Goal: Transaction & Acquisition: Purchase product/service

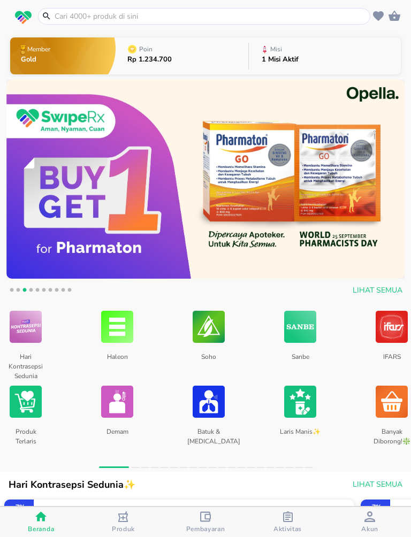
click at [73, 20] on input "text" at bounding box center [211, 16] width 314 height 11
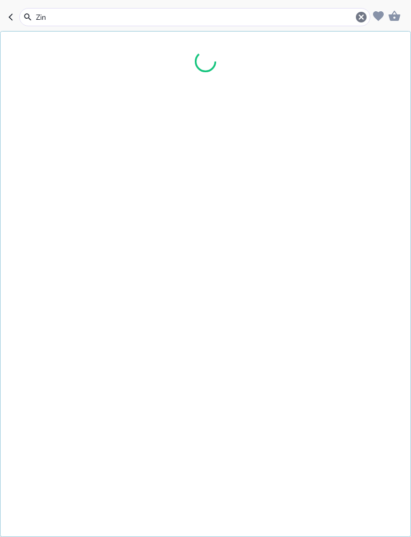
type input "Zinc"
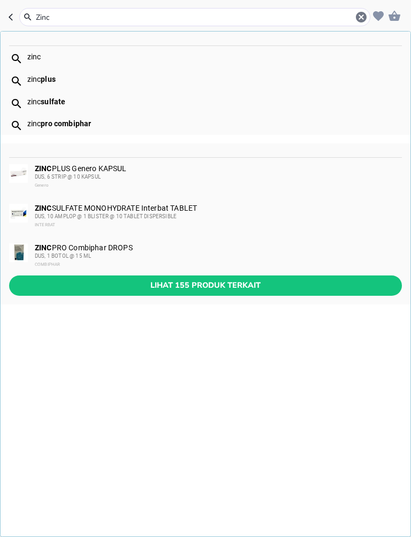
click at [266, 285] on span "Lihat 155 produk terkait" at bounding box center [206, 285] width 376 height 13
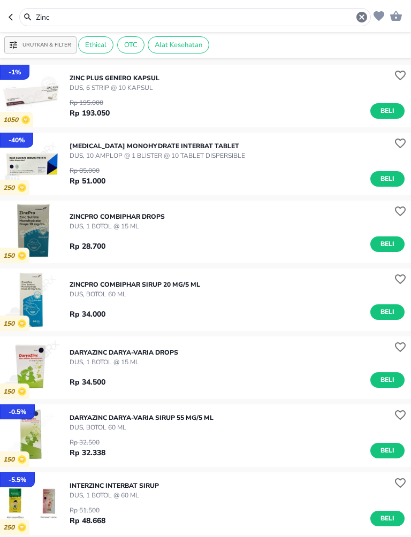
click at [389, 315] on span "Beli" at bounding box center [387, 312] width 18 height 11
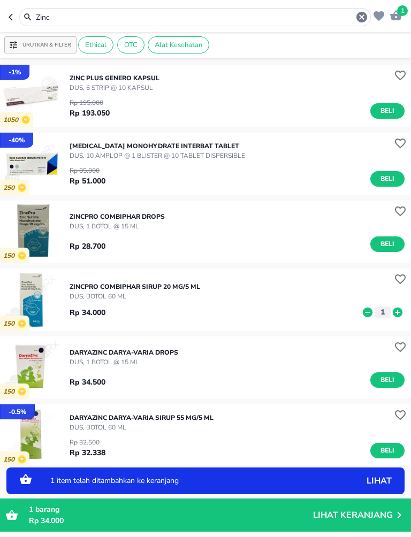
click at [396, 312] on icon at bounding box center [398, 313] width 14 height 12
click at [396, 311] on icon at bounding box center [398, 312] width 10 height 10
click at [402, 309] on icon at bounding box center [398, 313] width 14 height 12
click at [398, 309] on icon at bounding box center [398, 312] width 10 height 10
click at [404, 312] on icon at bounding box center [398, 313] width 14 height 12
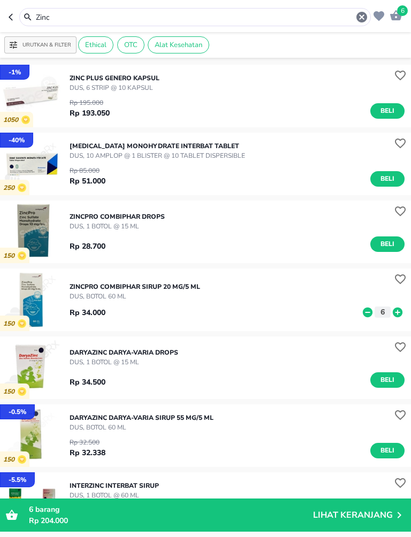
click at [364, 16] on icon "button" at bounding box center [361, 17] width 11 height 11
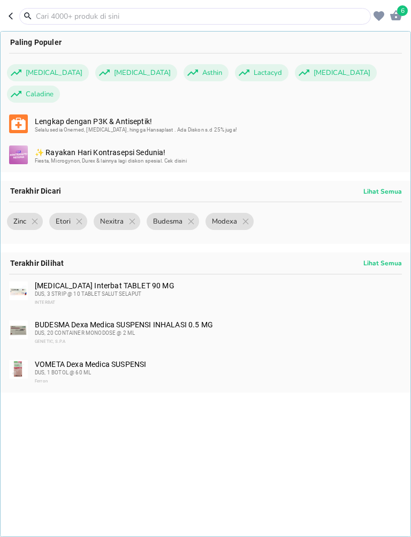
click at [282, 13] on input "text" at bounding box center [201, 16] width 333 height 11
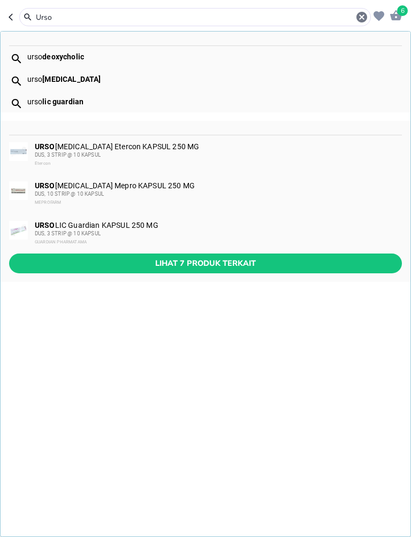
type input "Urso"
click at [94, 261] on span "Lihat 7 produk terkait" at bounding box center [206, 263] width 376 height 13
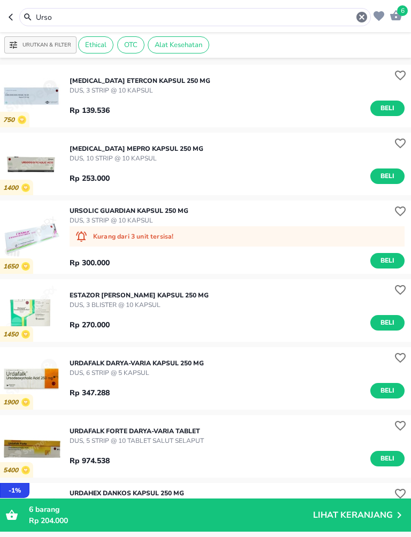
click at [366, 19] on icon "button" at bounding box center [361, 17] width 11 height 11
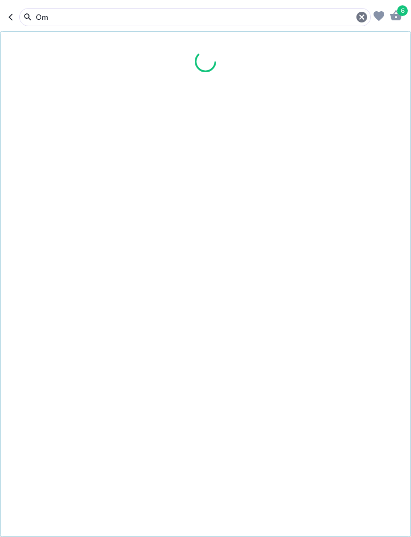
type input "O"
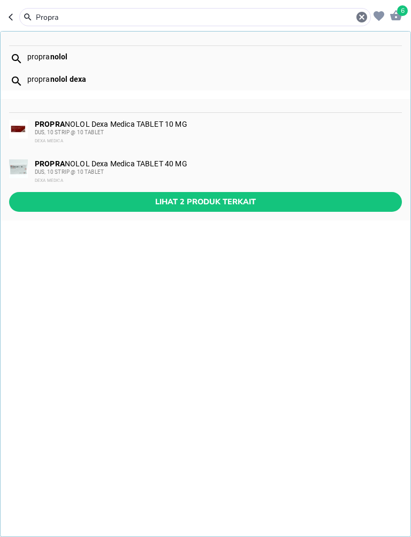
type input "Propra"
click at [92, 202] on span "Lihat 2 produk terkait" at bounding box center [206, 201] width 376 height 13
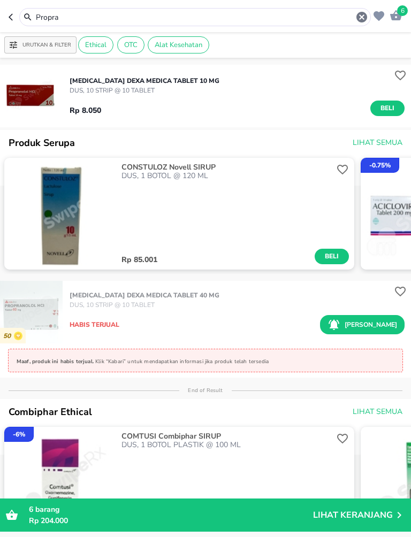
click at [384, 107] on span "Beli" at bounding box center [387, 108] width 18 height 11
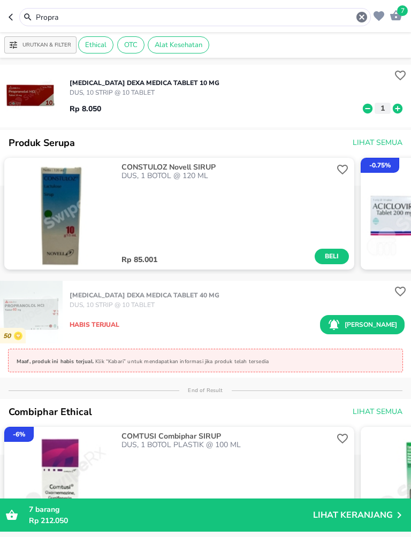
click at [370, 108] on icon at bounding box center [368, 108] width 10 height 10
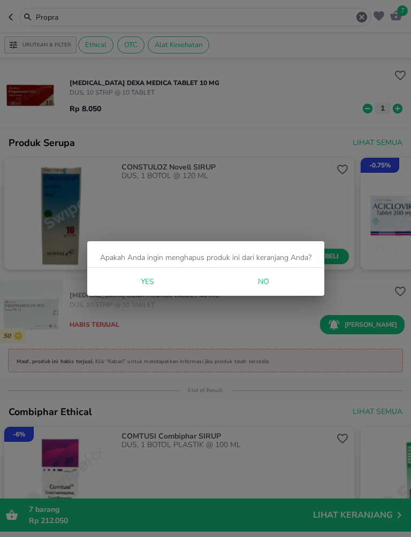
click at [157, 280] on span "Yes" at bounding box center [147, 282] width 26 height 13
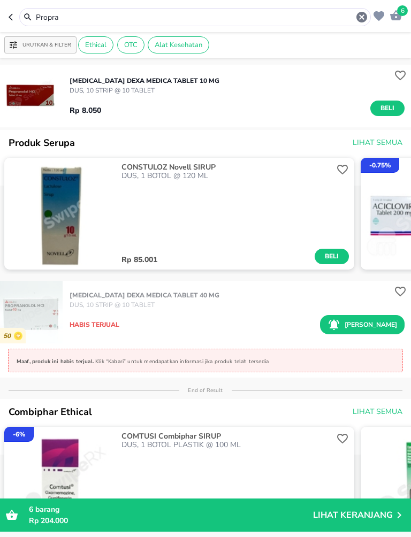
click at [360, 13] on icon "button" at bounding box center [361, 17] width 11 height 11
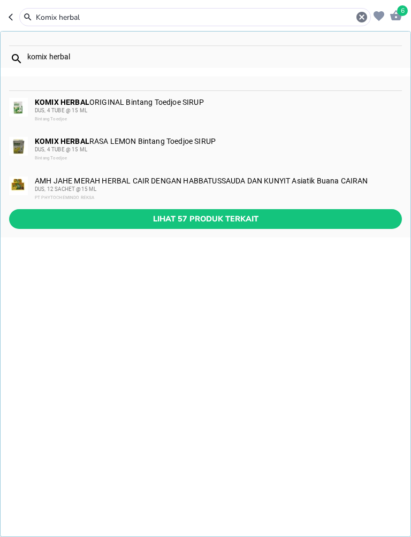
type input "Komix herbal"
click at [101, 221] on span "Lihat 57 produk terkait" at bounding box center [206, 218] width 376 height 13
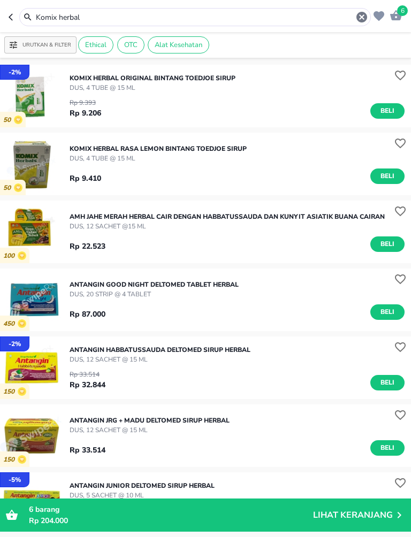
click at [388, 109] on span "Beli" at bounding box center [387, 110] width 18 height 11
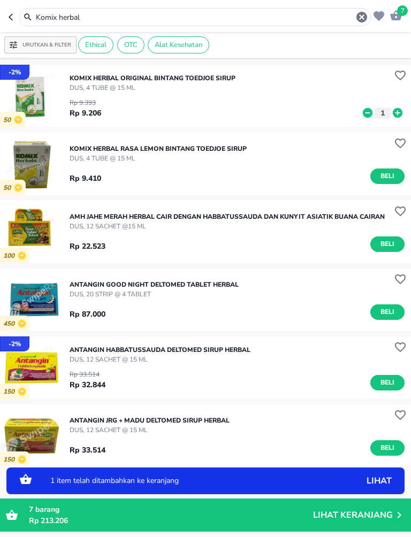
click at [397, 113] on icon at bounding box center [398, 113] width 14 height 12
click at [401, 109] on icon at bounding box center [398, 113] width 14 height 12
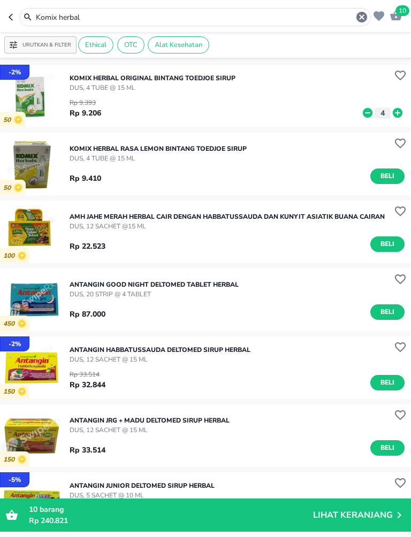
click at [405, 106] on div "KOMIX HERBAL ORIGINAL Bintang Toedjoe SIRUP DUS, 4 TUBE @ 15 ML Rp 9.393 Rp 9.2…" at bounding box center [240, 96] width 341 height 56
click at [397, 110] on icon at bounding box center [398, 113] width 10 height 10
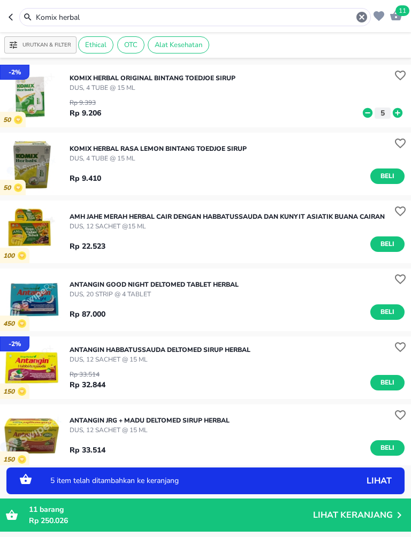
click at [401, 110] on icon at bounding box center [398, 113] width 10 height 10
click at [404, 110] on icon at bounding box center [398, 113] width 14 height 12
click at [404, 109] on icon at bounding box center [398, 113] width 14 height 12
click at [404, 112] on icon at bounding box center [398, 113] width 14 height 12
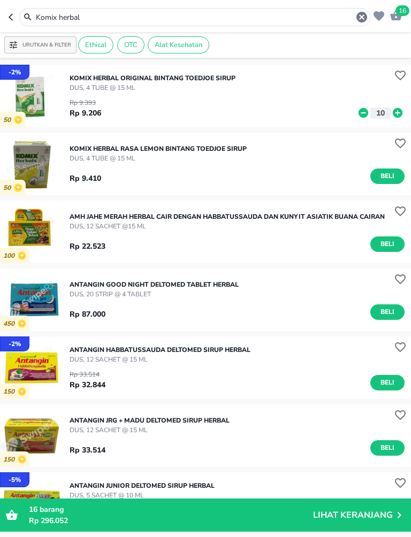
click at [397, 111] on icon at bounding box center [398, 113] width 10 height 10
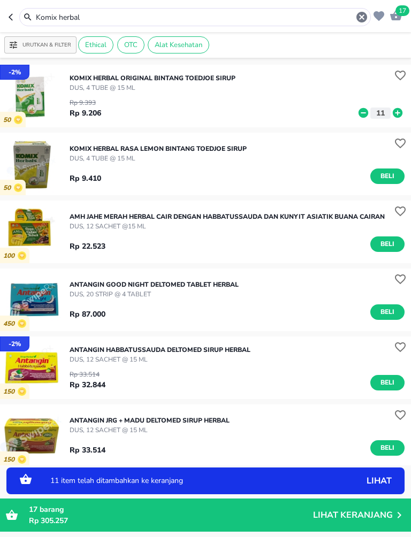
click at [398, 109] on icon at bounding box center [398, 113] width 10 height 10
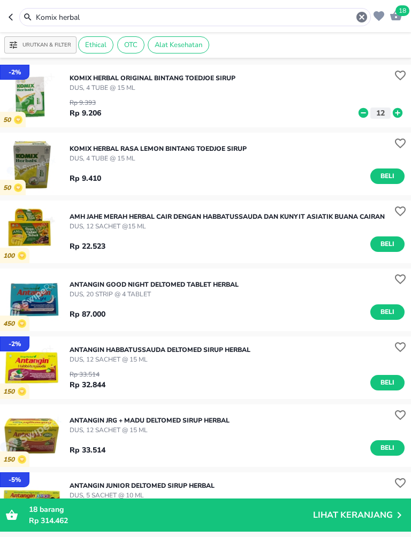
click at [361, 18] on icon "button" at bounding box center [361, 17] width 13 height 13
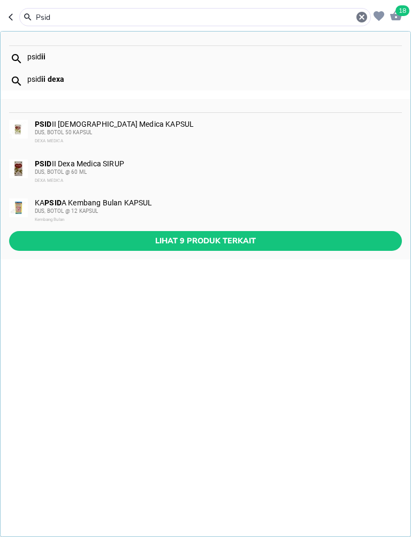
click at [245, 238] on span "Lihat 9 produk terkait" at bounding box center [206, 240] width 376 height 13
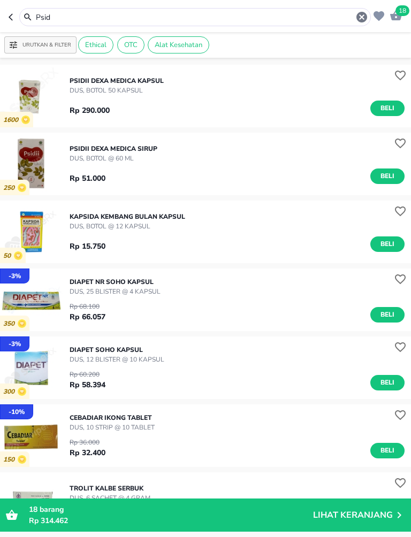
click at [387, 180] on span "Beli" at bounding box center [387, 176] width 18 height 11
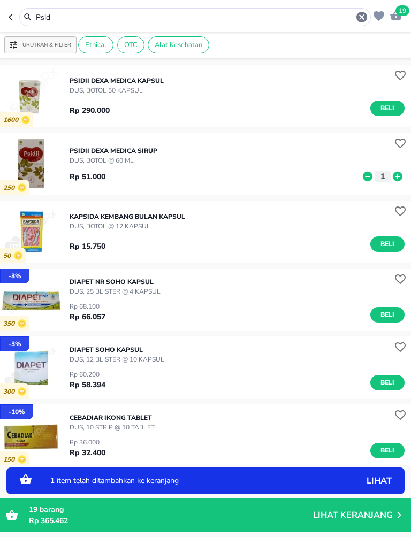
click at [398, 178] on icon at bounding box center [398, 176] width 10 height 10
click at [404, 176] on icon at bounding box center [398, 177] width 14 height 12
click at [400, 177] on icon at bounding box center [398, 177] width 14 height 12
click at [401, 179] on icon at bounding box center [398, 176] width 10 height 10
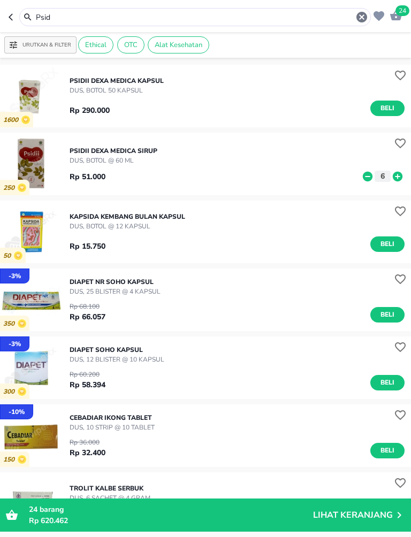
click at [60, 20] on input "Psid" at bounding box center [195, 17] width 321 height 11
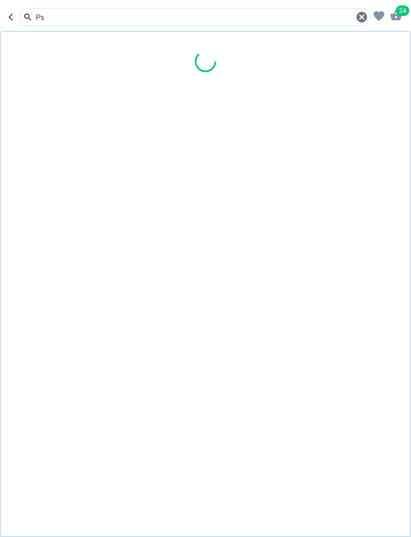
type input "P"
type input "C"
type input "D"
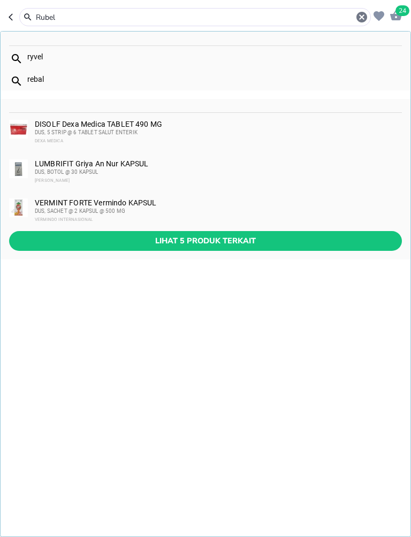
click at [78, 18] on input "Rubel" at bounding box center [195, 17] width 321 height 11
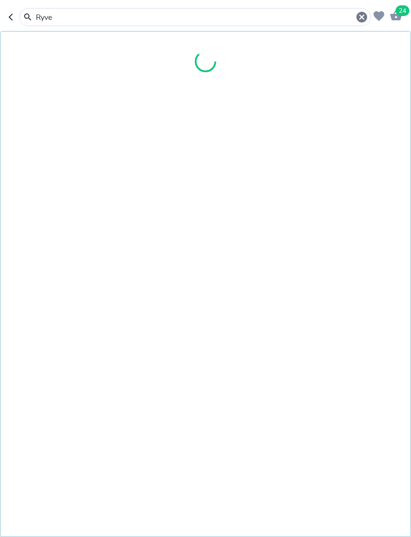
type input "Ryvel"
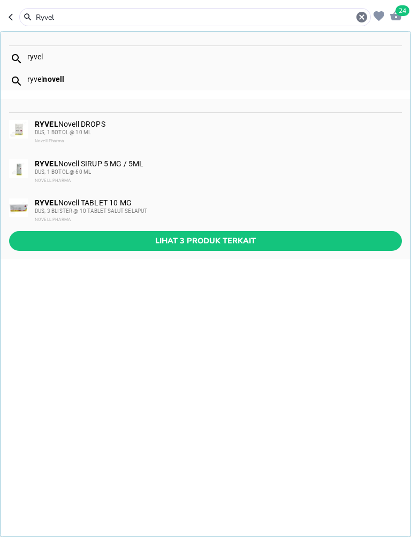
click at [60, 131] on span "DUS, 1 BOTOL @ 10 ML" at bounding box center [63, 133] width 56 height 6
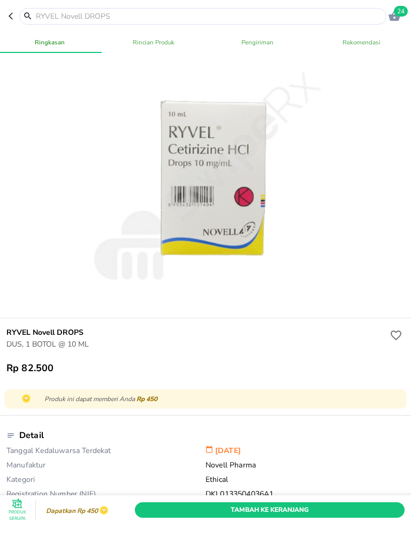
scroll to position [36, 0]
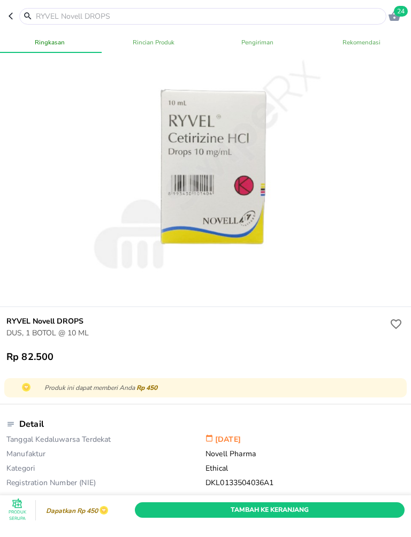
click at [320, 505] on span "Tambah Ke Keranjang" at bounding box center [270, 510] width 254 height 11
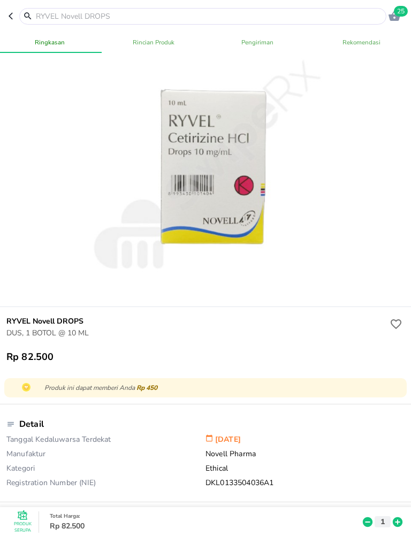
click at [319, 17] on input "text" at bounding box center [209, 16] width 349 height 11
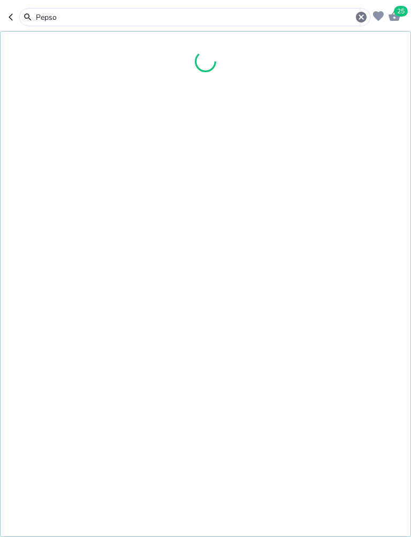
type input "Pepsol"
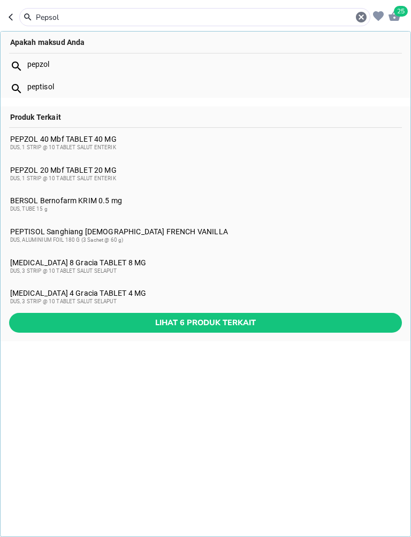
click at [32, 170] on div "PEPZOL 20 Mbf TABLET 20 MG DUS, 1 STRIP @ 10 TABLET SALUT ENTERIK" at bounding box center [205, 174] width 391 height 17
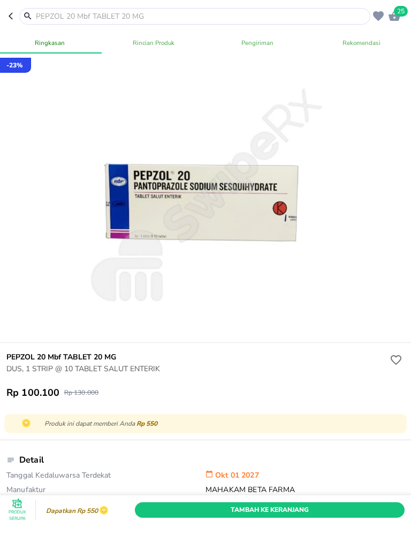
click at [312, 17] on input "text" at bounding box center [201, 16] width 333 height 11
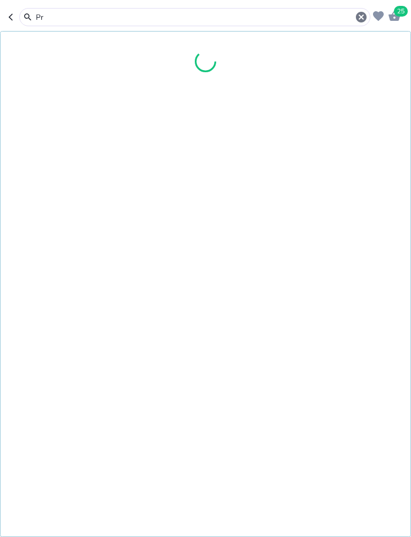
type input "P"
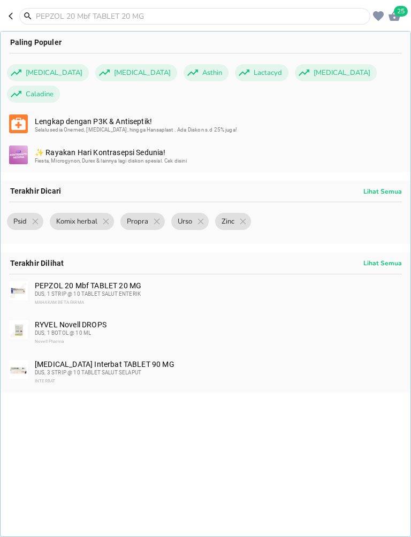
click at [224, 16] on input "text" at bounding box center [201, 16] width 333 height 11
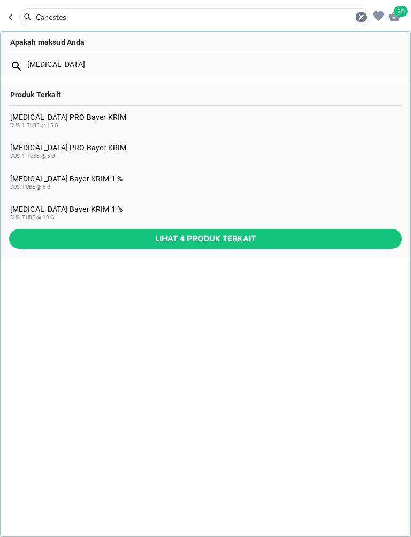
type input "Caneste"
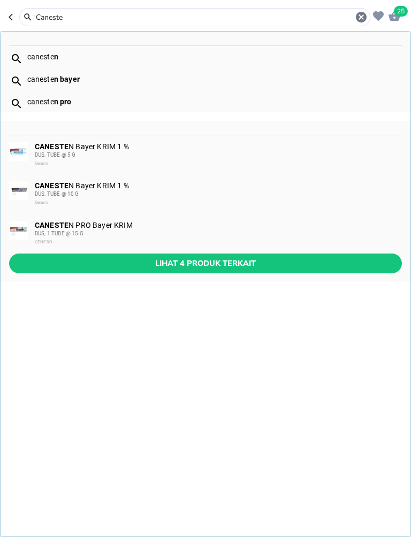
click at [106, 266] on span "Lihat 4 produk terkait" at bounding box center [206, 263] width 376 height 13
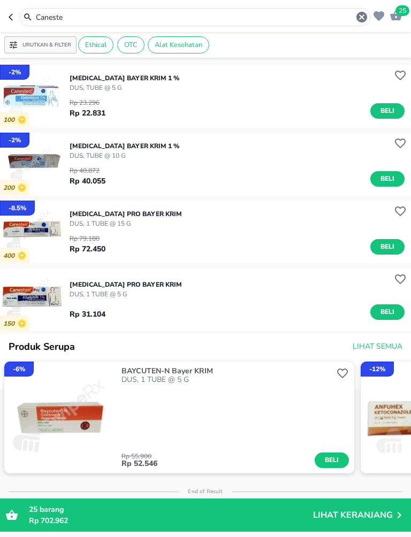
click at [385, 179] on span "Beli" at bounding box center [387, 178] width 18 height 11
click at [71, 21] on input "Caneste" at bounding box center [195, 17] width 321 height 11
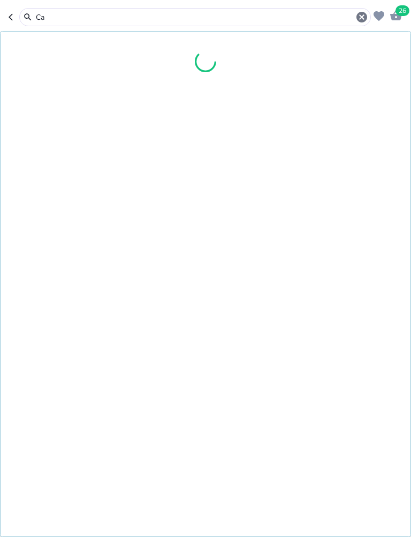
type input "C"
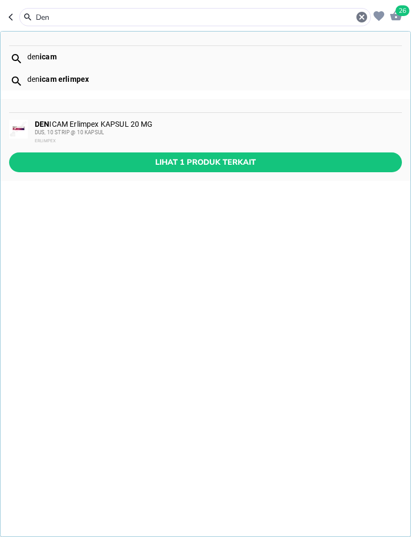
type input "Den"
click at [110, 165] on span "Lihat 1 produk terkait" at bounding box center [206, 162] width 376 height 13
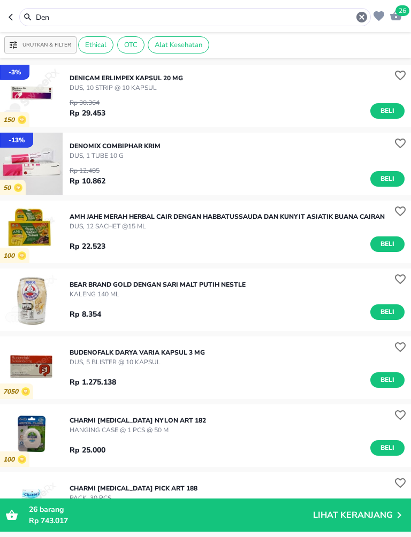
click at [387, 113] on span "Beli" at bounding box center [387, 110] width 18 height 11
click at [21, 90] on img "button" at bounding box center [31, 96] width 63 height 63
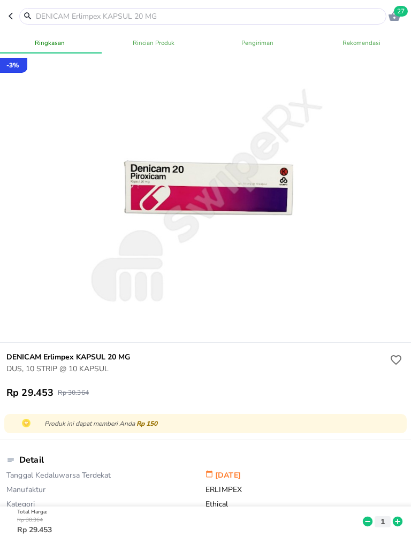
click at [10, 17] on icon "button" at bounding box center [11, 16] width 4 height 7
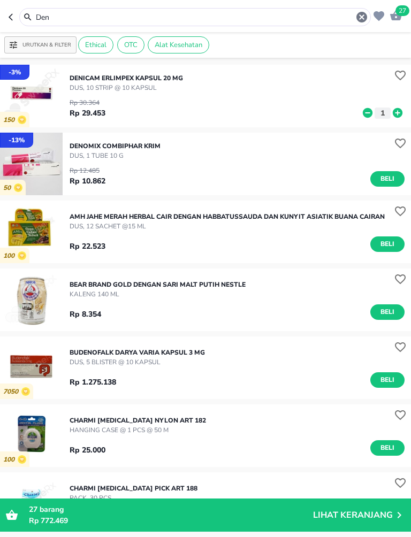
click at [402, 112] on icon at bounding box center [398, 113] width 14 height 12
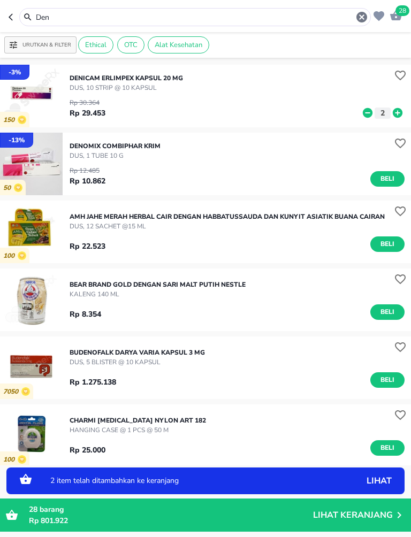
click at [403, 112] on icon at bounding box center [398, 113] width 14 height 12
click at [404, 110] on icon at bounding box center [398, 113] width 14 height 12
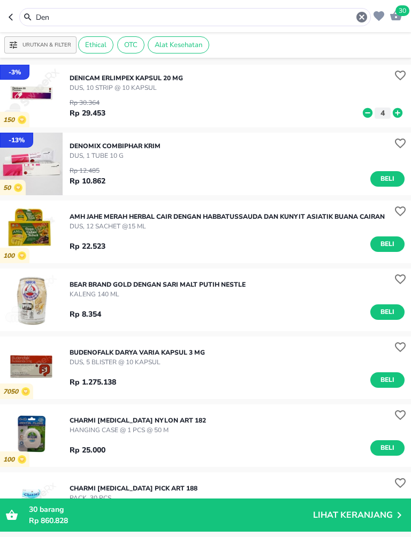
click at [396, 109] on icon at bounding box center [398, 113] width 10 height 10
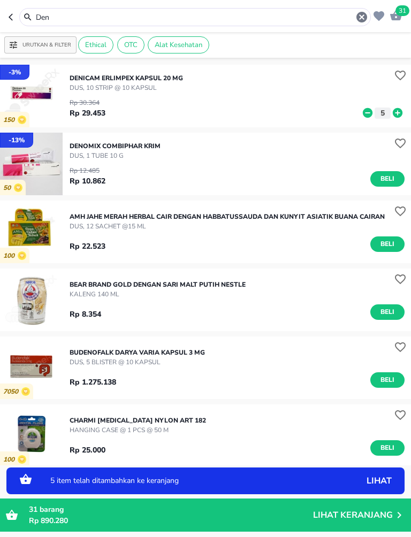
click at [396, 111] on icon at bounding box center [398, 113] width 10 height 10
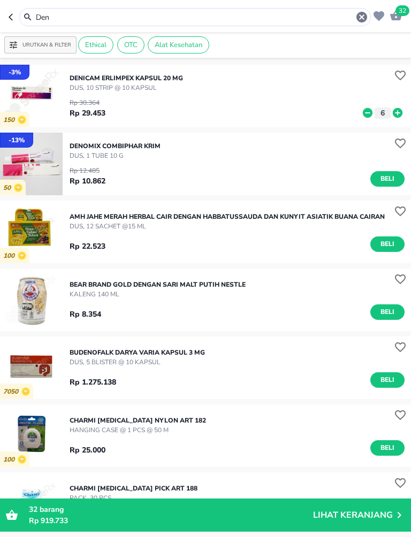
click at [370, 115] on icon at bounding box center [368, 113] width 10 height 10
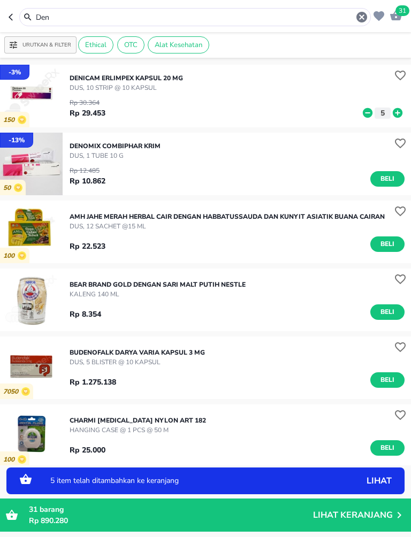
click at [367, 115] on icon at bounding box center [368, 113] width 10 height 10
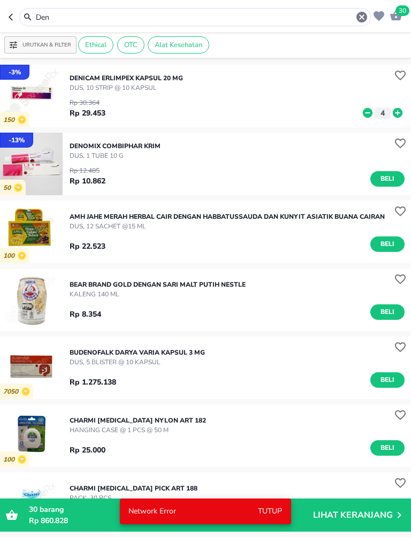
click at [351, 21] on input "Den" at bounding box center [195, 17] width 321 height 11
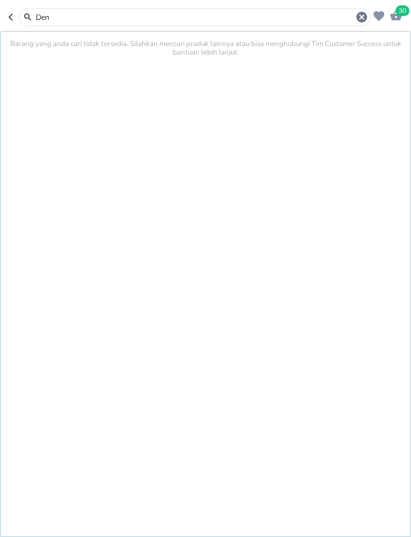
click at [366, 14] on icon "button" at bounding box center [361, 17] width 11 height 11
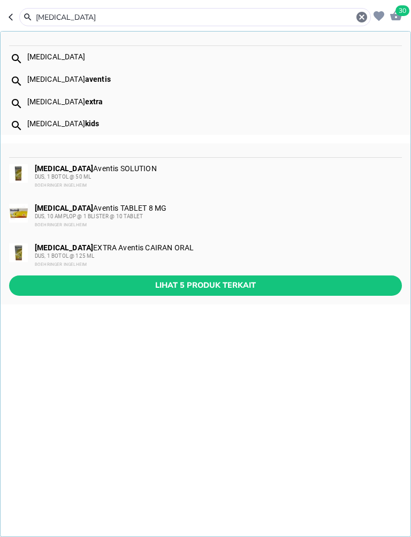
type input "[MEDICAL_DATA]"
click at [117, 287] on span "Lihat 5 produk terkait" at bounding box center [206, 285] width 376 height 13
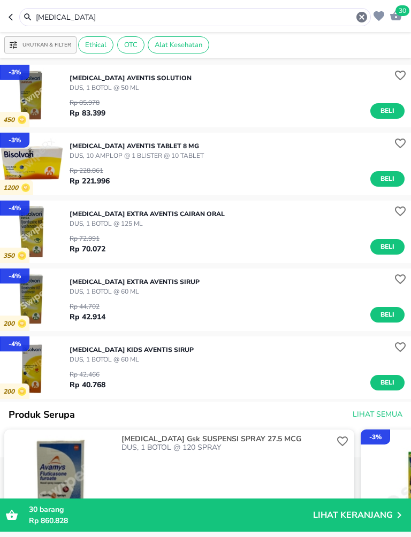
click at [388, 110] on span "Beli" at bounding box center [387, 110] width 18 height 11
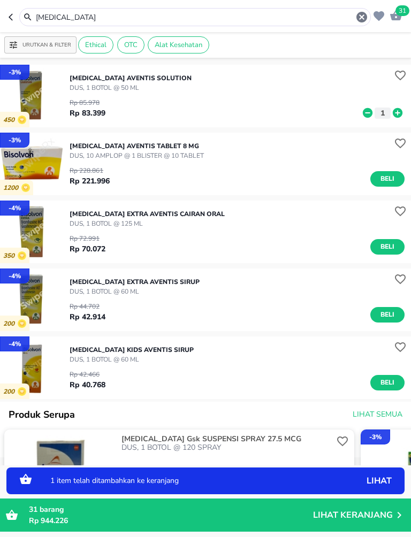
click at [402, 112] on icon at bounding box center [398, 113] width 10 height 10
click at [398, 110] on icon at bounding box center [398, 113] width 10 height 10
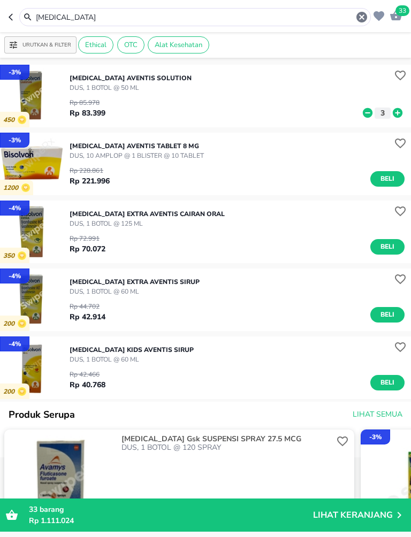
click at [362, 14] on icon "button" at bounding box center [361, 17] width 11 height 11
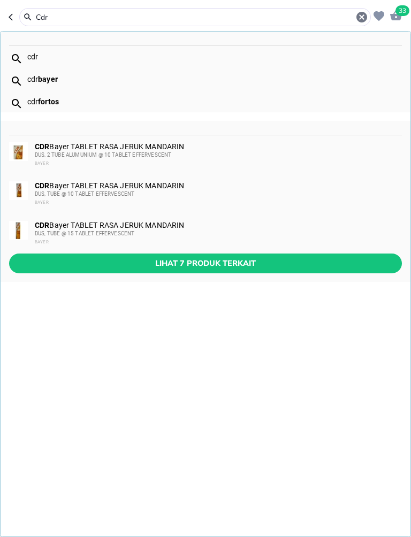
type input "Cdr"
click at [257, 261] on span "Lihat 7 produk terkait" at bounding box center [206, 263] width 376 height 13
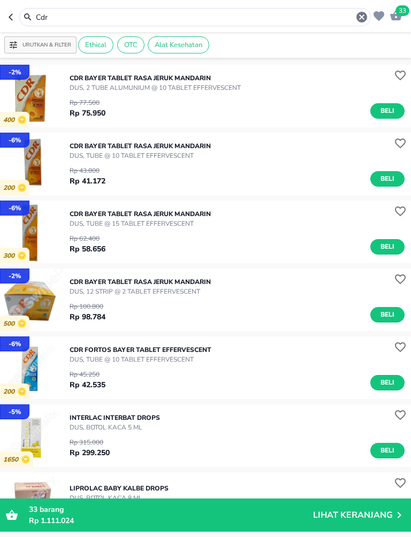
click at [407, 240] on div "CDR Bayer TABLET RASA JERUK MANDARIN DUS, TUBE @ 15 TABLET EFFERVESCENT Rp 62.4…" at bounding box center [240, 232] width 341 height 56
click at [389, 243] on span "Beli" at bounding box center [387, 246] width 18 height 11
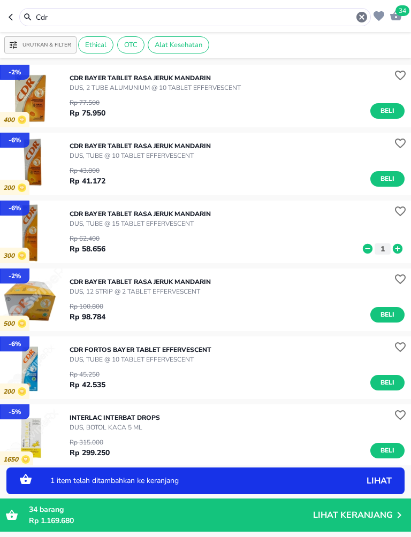
click at [403, 244] on icon at bounding box center [398, 249] width 14 height 12
click at [397, 246] on icon at bounding box center [398, 249] width 10 height 10
click at [396, 246] on icon at bounding box center [398, 249] width 10 height 10
click at [404, 244] on icon at bounding box center [398, 249] width 14 height 12
click at [402, 245] on icon at bounding box center [398, 249] width 14 height 12
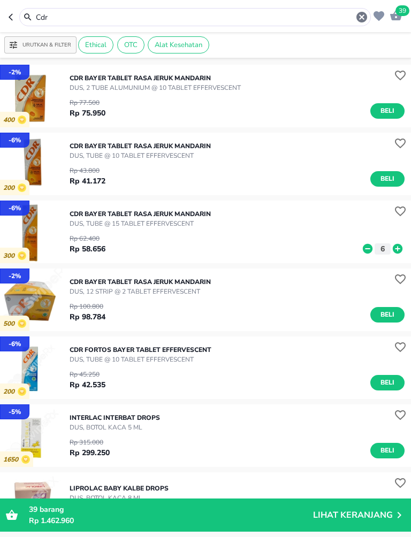
click at [363, 19] on icon "button" at bounding box center [361, 17] width 11 height 11
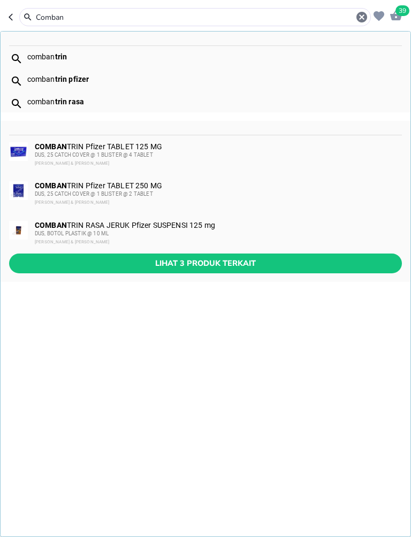
type input "Comban"
click at [234, 257] on span "Lihat 3 produk terkait" at bounding box center [206, 263] width 376 height 13
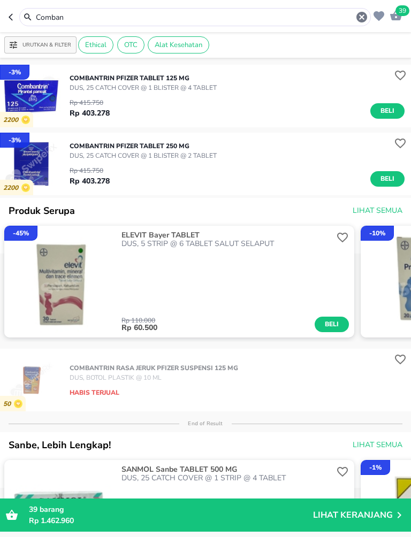
click at [361, 21] on icon "button" at bounding box center [361, 17] width 11 height 11
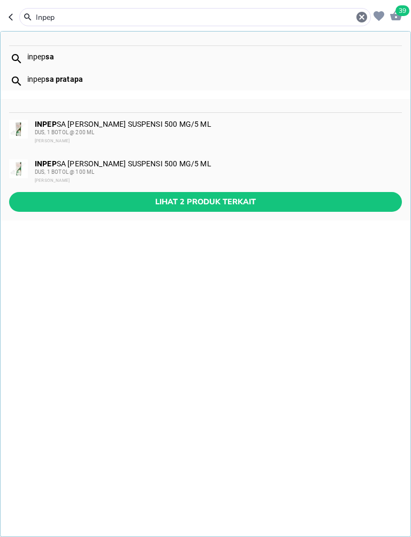
type input "Inpep"
click at [256, 197] on span "Lihat 2 produk terkait" at bounding box center [206, 201] width 376 height 13
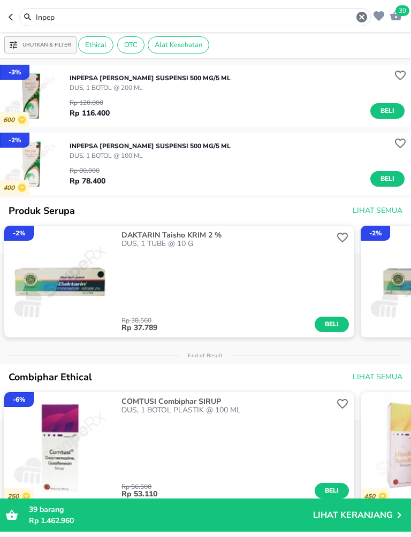
click at [29, 166] on img "button" at bounding box center [31, 164] width 63 height 63
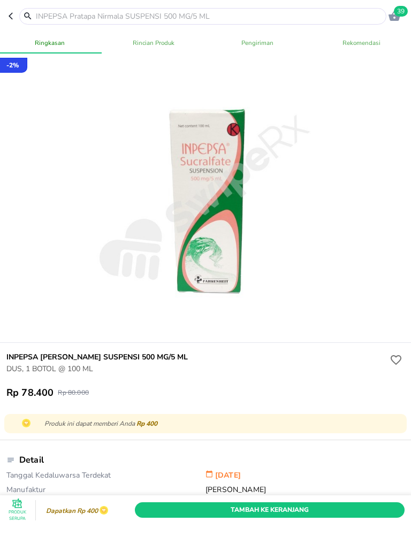
click at [312, 513] on span "Tambah Ke Keranjang" at bounding box center [270, 510] width 254 height 11
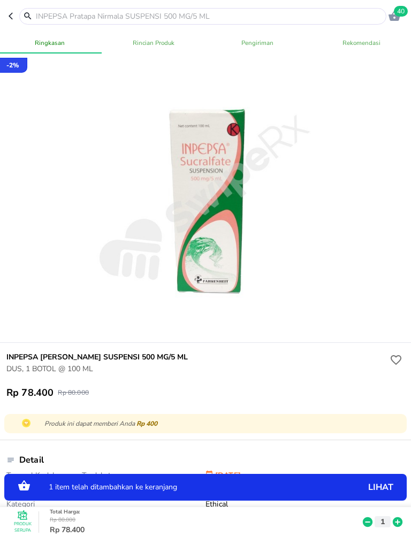
click at [398, 527] on icon at bounding box center [398, 523] width 10 height 10
click at [400, 529] on div "Produk Serupa Total Harga : Rp 160.000 Rp 156.800 2" at bounding box center [208, 522] width 410 height 30
click at [399, 530] on div "Produk Serupa Total Harga : Rp 160.000 Rp 156.800 2" at bounding box center [208, 522] width 410 height 30
click at [398, 529] on div "Produk Serupa Total Harga : Rp 160.000 Rp 156.800 2" at bounding box center [208, 522] width 410 height 30
click at [404, 528] on icon at bounding box center [398, 522] width 14 height 12
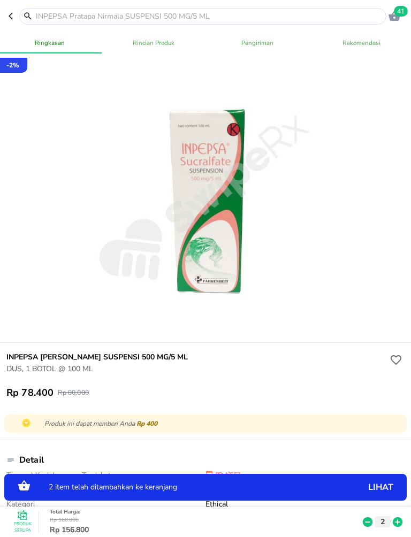
click at [404, 527] on icon at bounding box center [398, 522] width 14 height 12
click at [395, 527] on icon at bounding box center [398, 522] width 14 height 12
click at [399, 519] on icon at bounding box center [398, 523] width 10 height 10
click at [399, 525] on icon at bounding box center [398, 523] width 10 height 10
click at [398, 526] on icon at bounding box center [398, 523] width 10 height 10
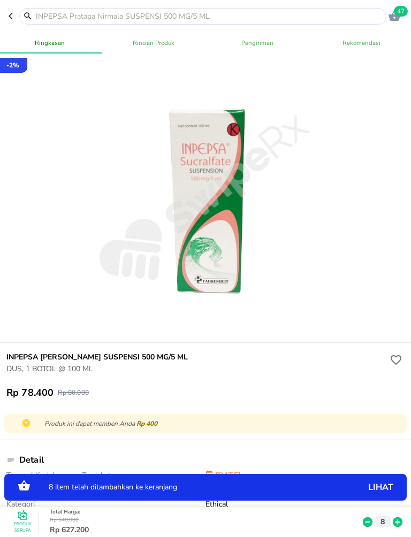
click at [398, 526] on icon at bounding box center [398, 523] width 10 height 10
click at [393, 525] on icon at bounding box center [398, 522] width 14 height 12
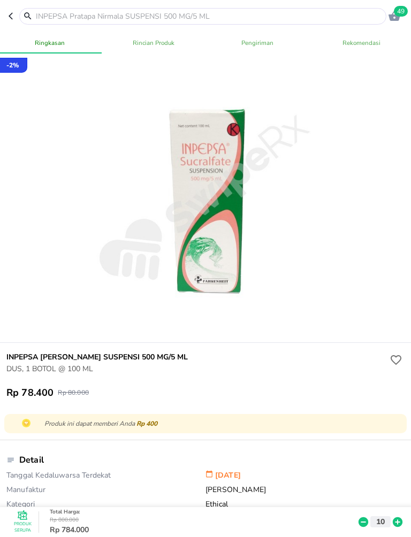
click at [297, 16] on input "text" at bounding box center [209, 16] width 349 height 11
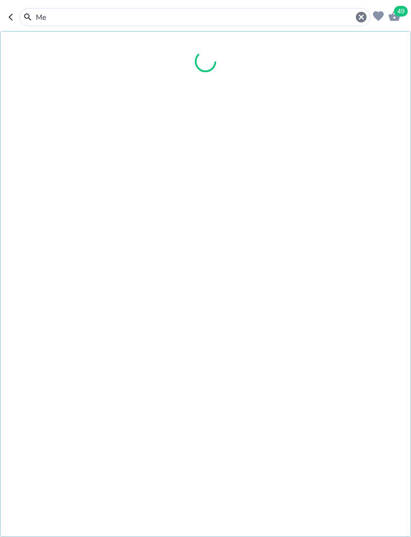
type input "M"
type input "Medi"
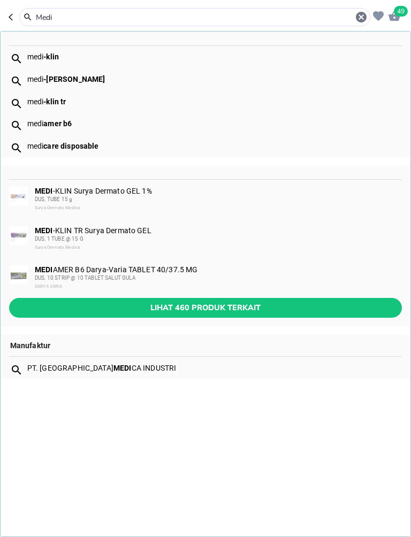
click at [73, 195] on div "MEDI -KLIN Surya Dermato GEL 1% DUS, TUBE 15 g Surya Dermato Medica" at bounding box center [218, 200] width 366 height 26
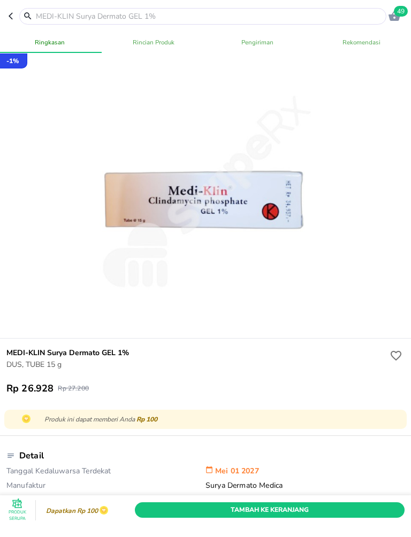
scroll to position [5, 0]
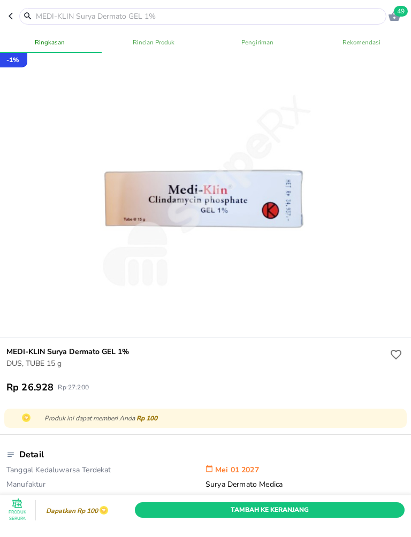
click at [314, 507] on span "Tambah Ke Keranjang" at bounding box center [270, 510] width 254 height 11
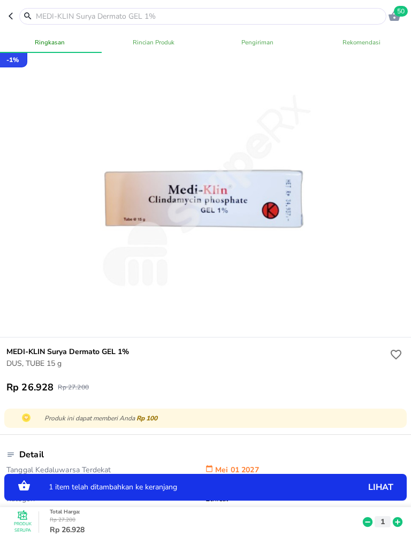
click at [392, 527] on icon at bounding box center [398, 522] width 14 height 12
click at [395, 526] on icon at bounding box center [398, 523] width 10 height 10
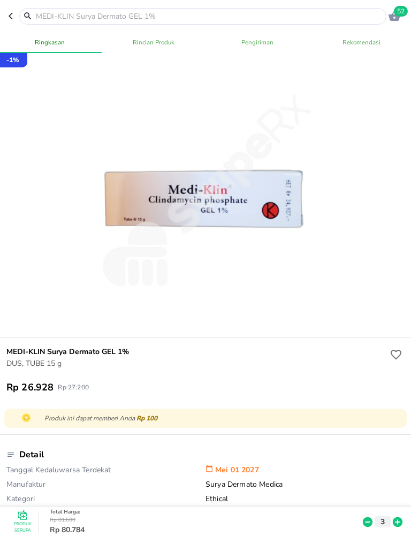
click at [219, 18] on input "text" at bounding box center [209, 16] width 349 height 11
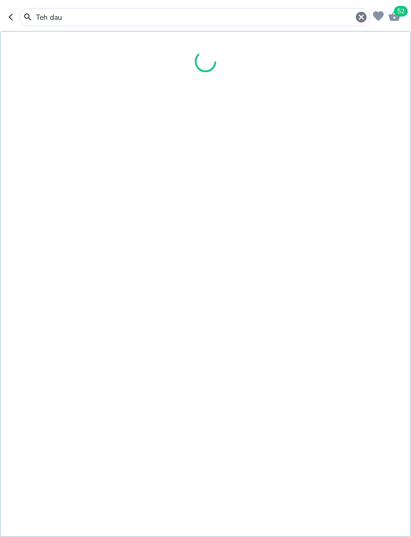
type input "Teh daun"
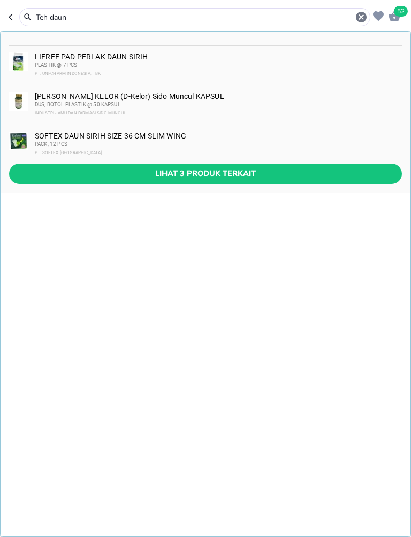
click at [102, 174] on span "Lihat 3 produk terkait" at bounding box center [206, 173] width 376 height 13
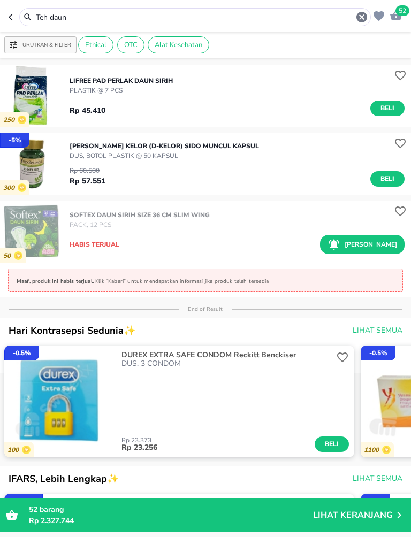
click at [79, 17] on input "Teh daun" at bounding box center [195, 17] width 321 height 11
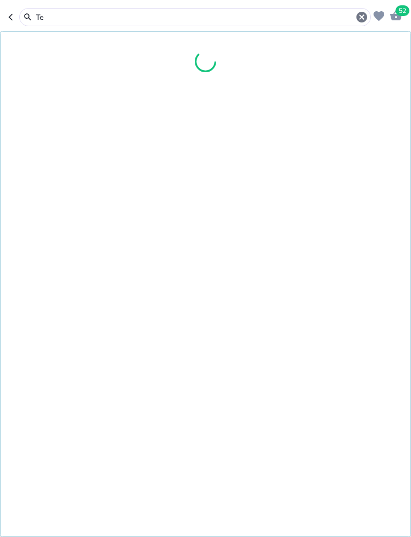
type input "T"
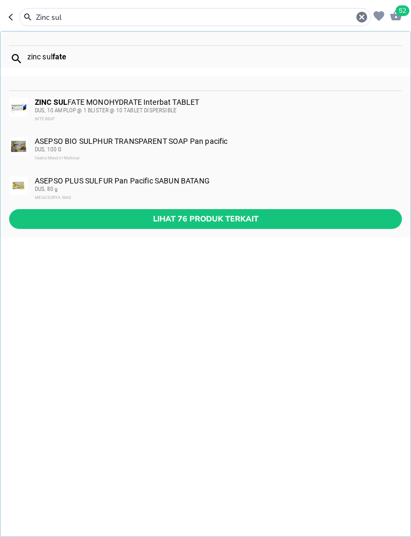
type input "Zinc sul"
click at [125, 215] on span "Lihat 76 produk terkait" at bounding box center [206, 218] width 376 height 13
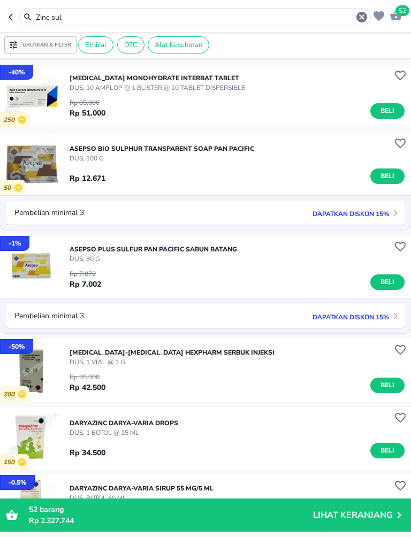
click at [357, 22] on icon "button" at bounding box center [361, 17] width 13 height 13
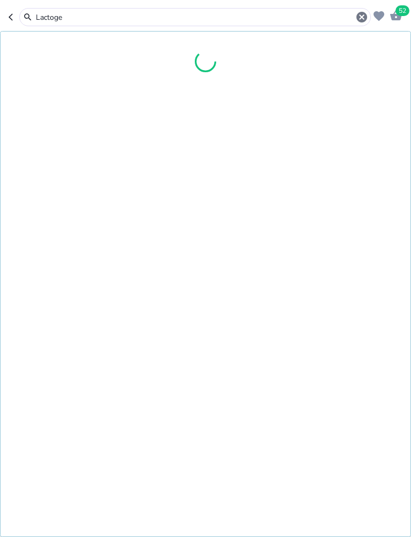
type input "Lactogen"
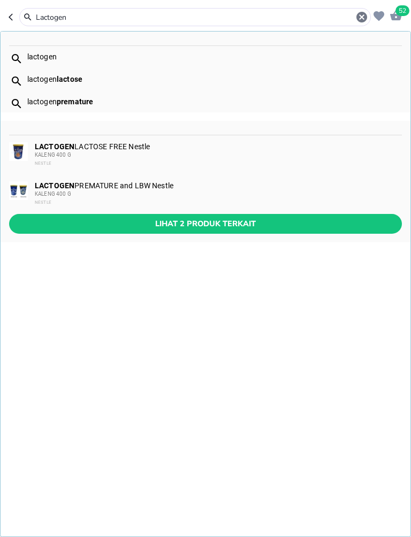
click at [55, 150] on b "LACTOGEN" at bounding box center [55, 146] width 40 height 9
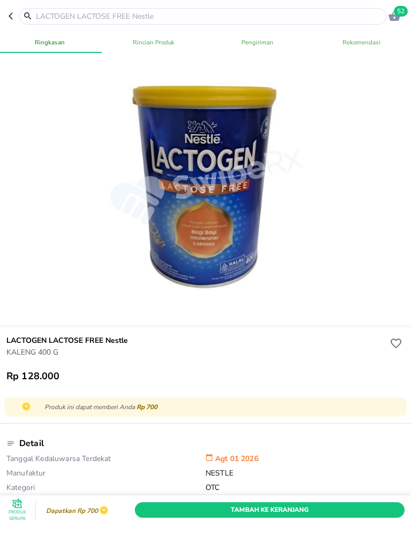
scroll to position [19, 0]
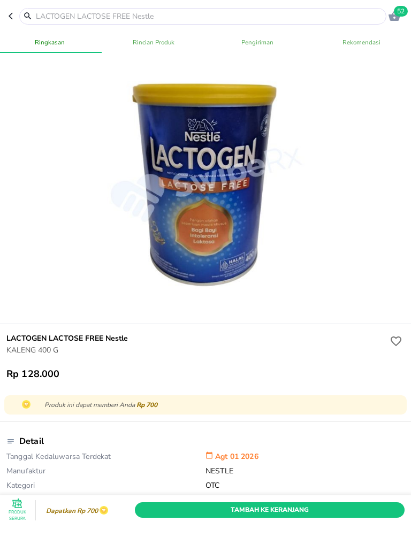
click at [299, 508] on span "Tambah Ke Keranjang" at bounding box center [270, 510] width 254 height 11
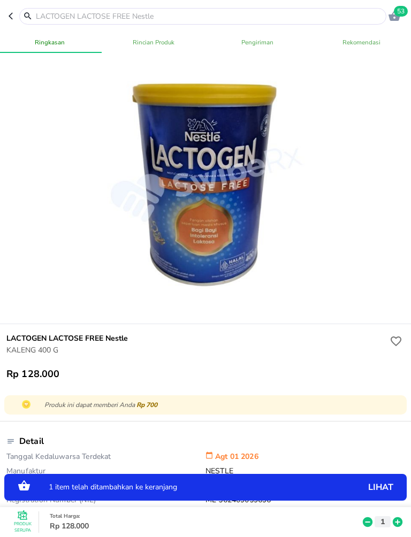
click at [248, 18] on input "text" at bounding box center [209, 16] width 349 height 11
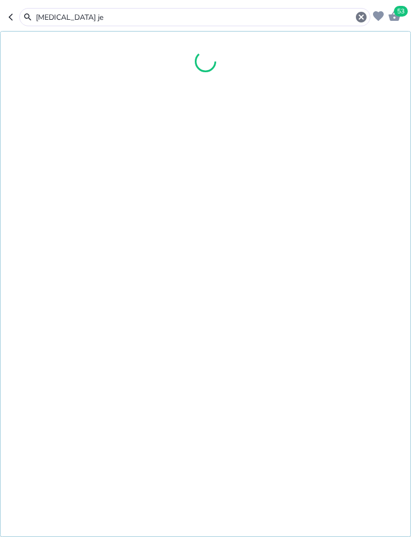
type input "[MEDICAL_DATA] jet"
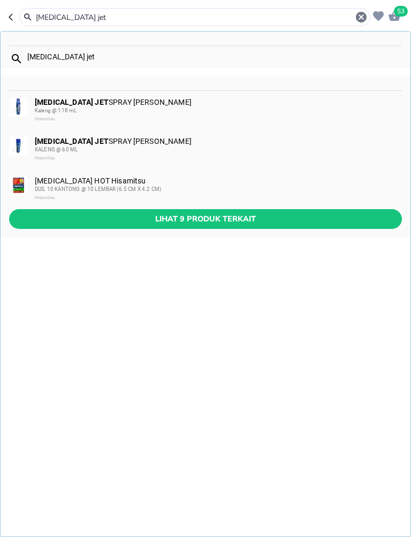
click at [100, 220] on span "Lihat 9 produk terkait" at bounding box center [206, 218] width 376 height 13
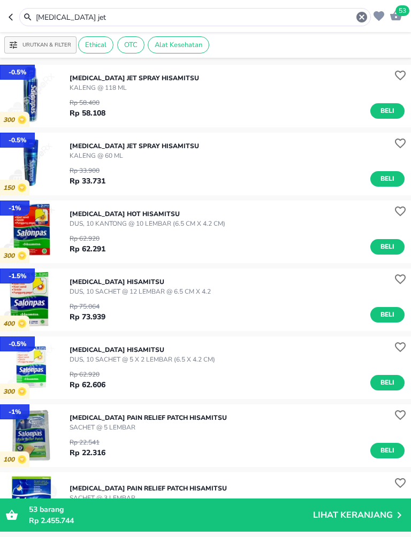
click at [387, 181] on span "Beli" at bounding box center [387, 178] width 18 height 11
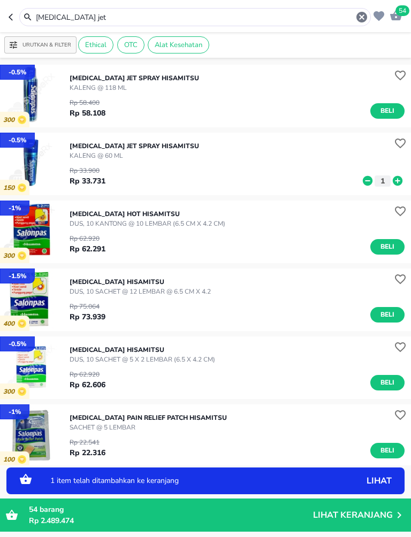
click at [398, 182] on icon at bounding box center [398, 181] width 10 height 10
click at [401, 180] on icon at bounding box center [398, 181] width 10 height 10
click at [399, 180] on icon at bounding box center [398, 181] width 10 height 10
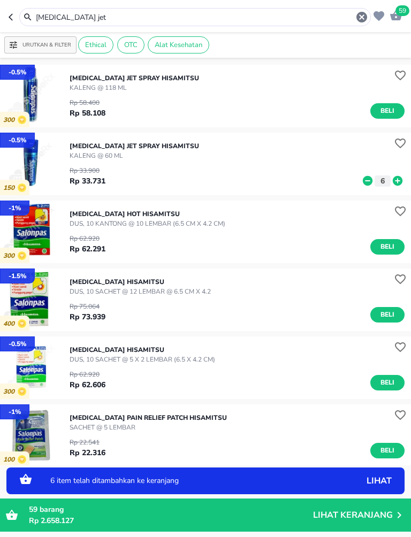
click at [398, 179] on icon at bounding box center [398, 181] width 10 height 10
click at [398, 180] on icon at bounding box center [398, 181] width 14 height 12
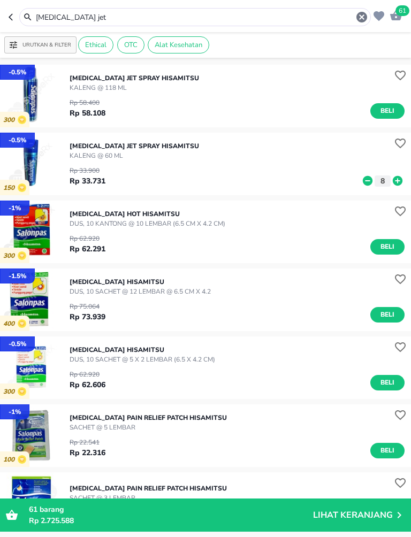
click at [82, 22] on input "[MEDICAL_DATA] jet" at bounding box center [195, 17] width 321 height 11
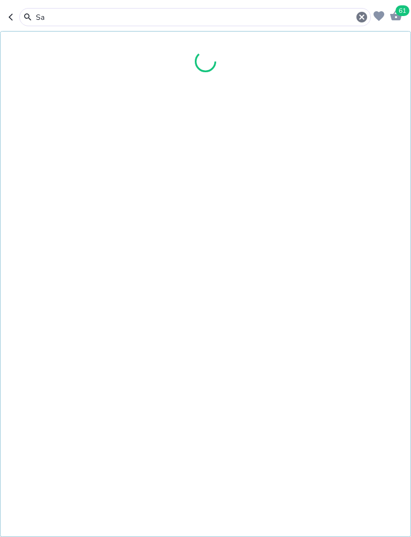
type input "S"
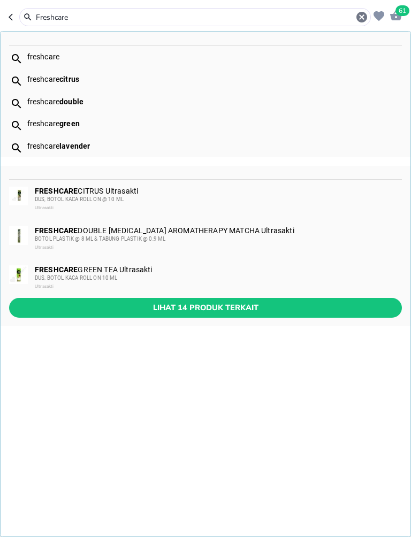
click at [269, 301] on span "Lihat 14 produk terkait" at bounding box center [206, 307] width 376 height 13
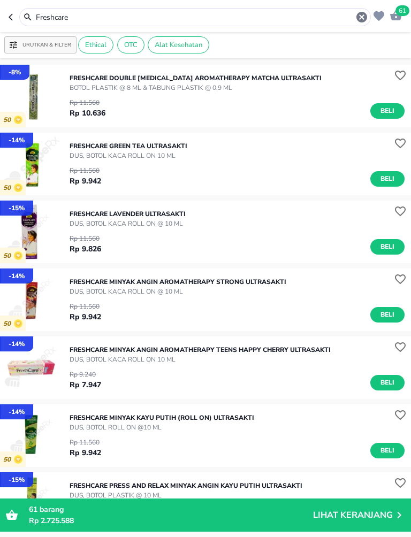
scroll to position [68, 0]
click at [81, 21] on input "Freshcare" at bounding box center [195, 17] width 321 height 11
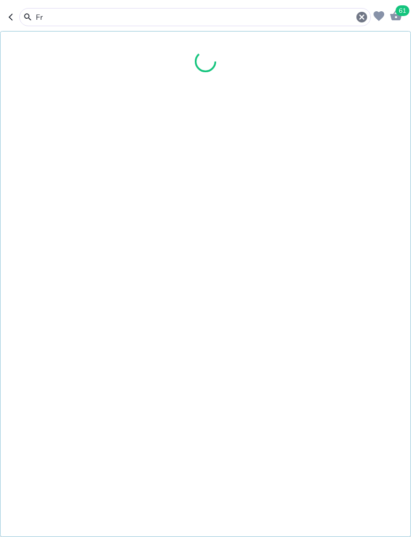
type input "F"
type input "P"
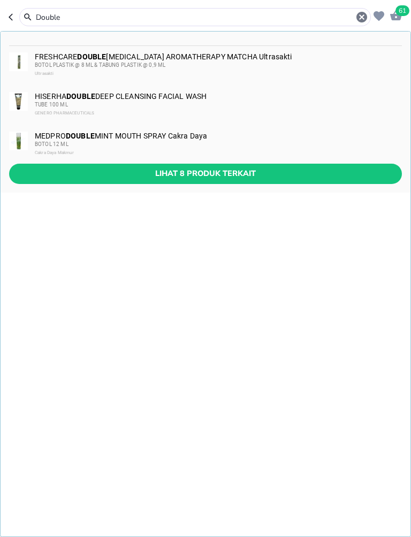
type input "Double"
click at [104, 175] on span "Lihat 8 produk terkait" at bounding box center [206, 173] width 376 height 13
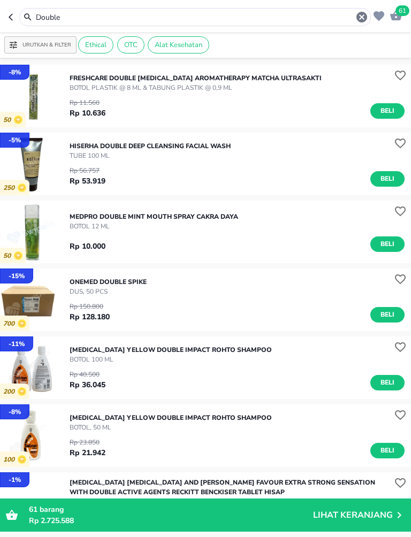
click at [33, 98] on img "button" at bounding box center [31, 96] width 63 height 63
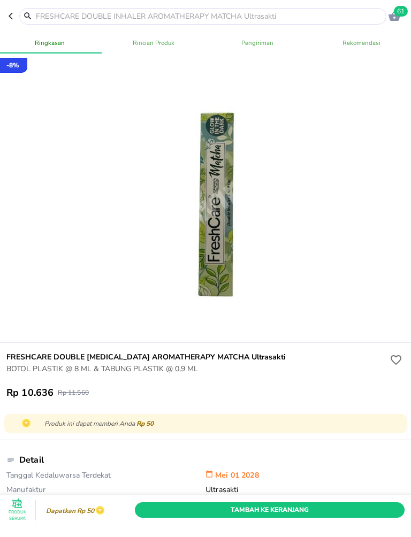
click at [14, 17] on icon "button" at bounding box center [13, 16] width 9 height 9
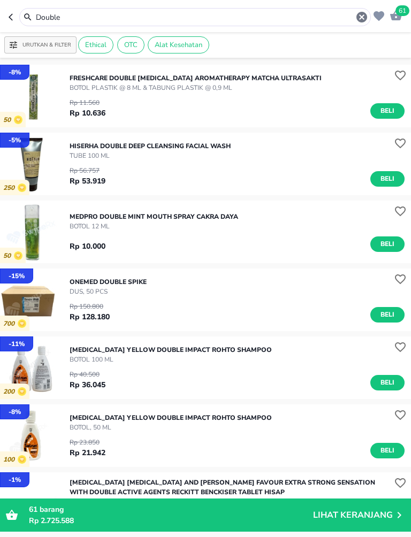
click at [71, 17] on input "Double" at bounding box center [195, 17] width 321 height 11
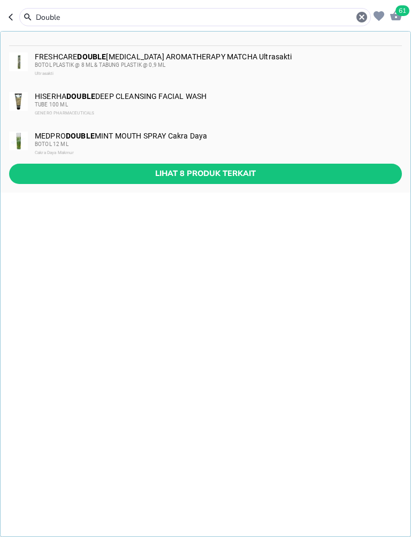
click at [250, 174] on span "Lihat 8 produk terkait" at bounding box center [206, 173] width 376 height 13
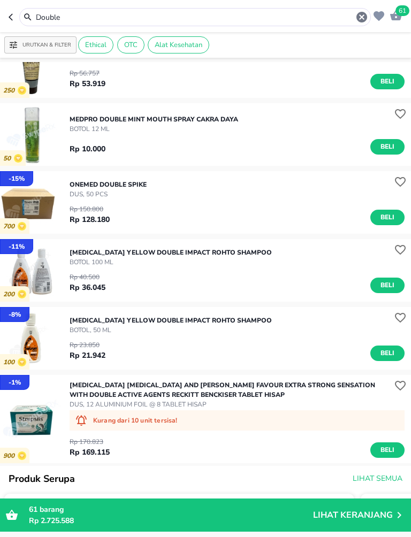
scroll to position [98, 0]
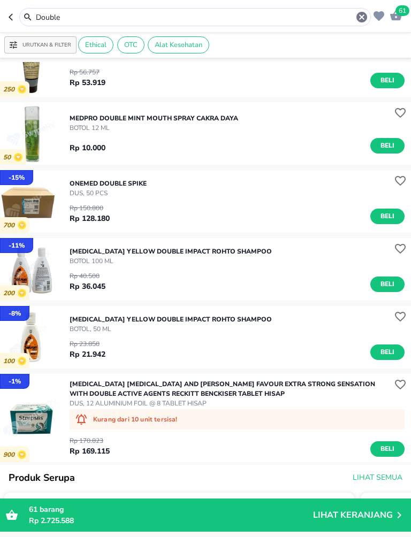
click at [401, 19] on icon "button" at bounding box center [396, 15] width 12 height 10
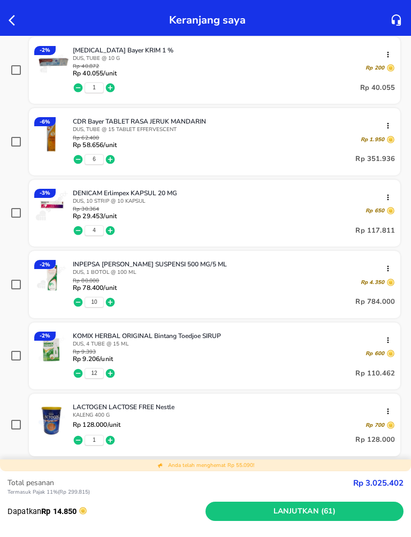
scroll to position [239, 0]
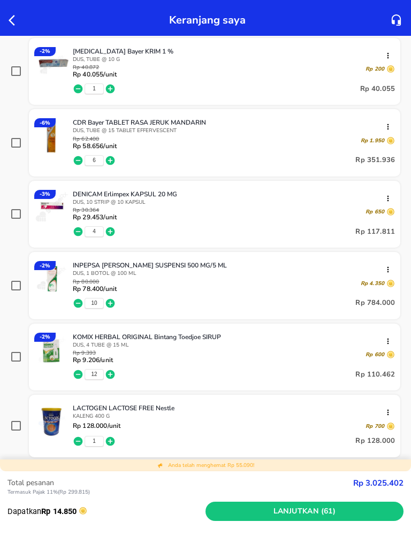
click at [80, 237] on icon "button" at bounding box center [78, 231] width 11 height 11
click at [82, 230] on icon "button" at bounding box center [78, 231] width 11 height 11
click at [78, 231] on icon "button" at bounding box center [78, 231] width 9 height 9
click at [77, 231] on icon "button" at bounding box center [78, 231] width 9 height 9
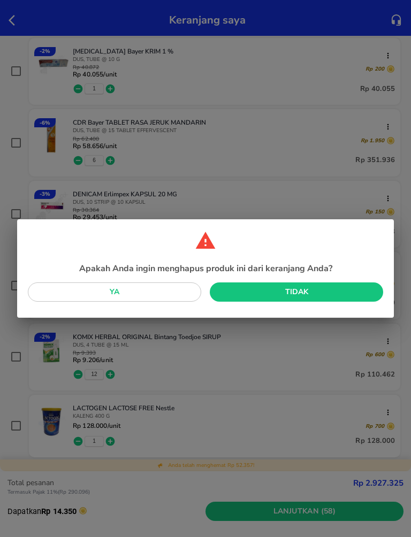
click at [159, 287] on span "Ya" at bounding box center [114, 292] width 156 height 13
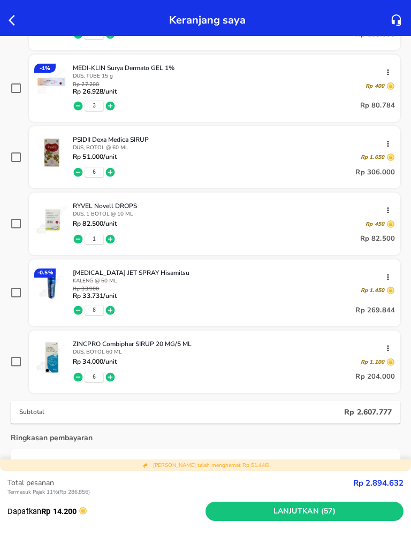
scroll to position [572, 0]
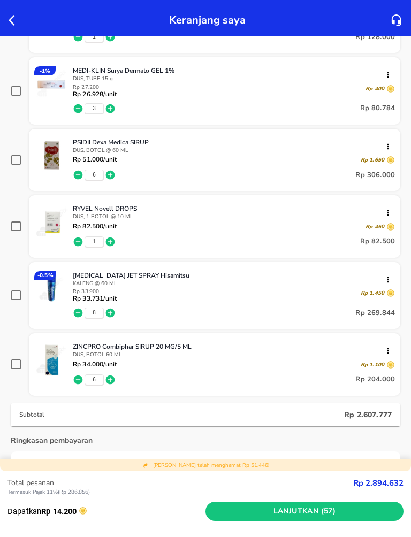
click at [80, 180] on icon "button" at bounding box center [78, 175] width 9 height 9
click at [82, 175] on icon "button" at bounding box center [78, 175] width 11 height 11
click at [79, 179] on icon "button" at bounding box center [78, 175] width 9 height 9
click at [78, 177] on icon "button" at bounding box center [78, 175] width 9 height 9
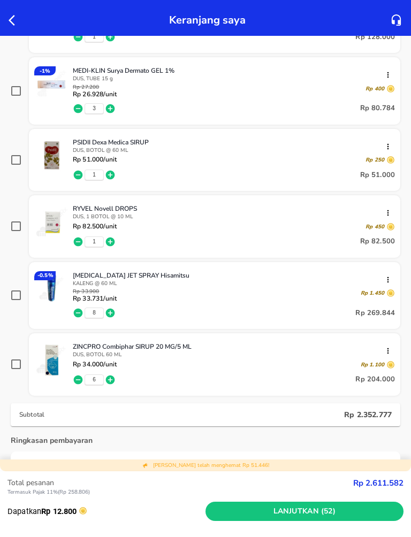
click at [82, 176] on icon "button" at bounding box center [78, 175] width 9 height 9
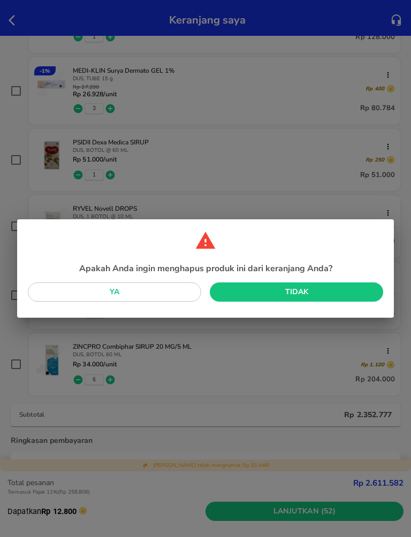
click at [164, 292] on span "Ya" at bounding box center [114, 292] width 156 height 13
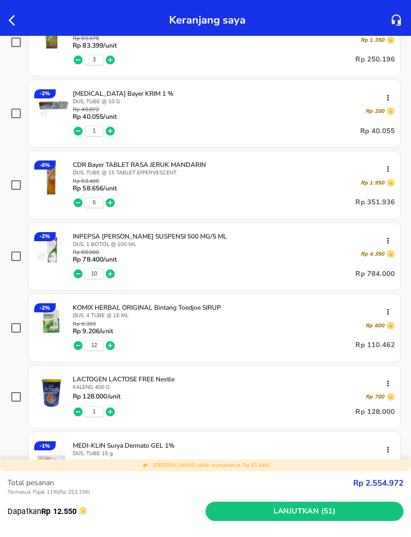
scroll to position [205, 0]
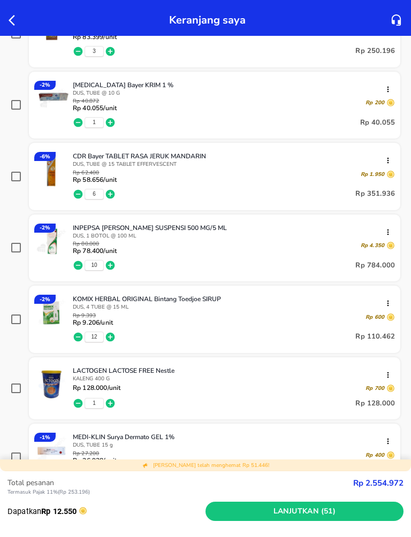
click at [79, 271] on icon "button" at bounding box center [78, 265] width 11 height 11
click at [74, 267] on icon "button" at bounding box center [78, 265] width 9 height 9
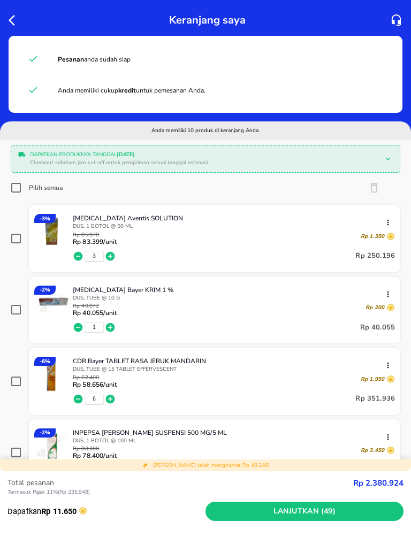
scroll to position [0, 0]
click at [16, 19] on icon "button" at bounding box center [15, 20] width 13 height 13
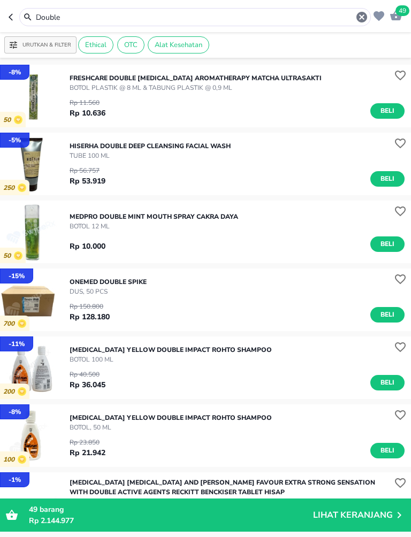
click at [102, 14] on input "Double" at bounding box center [195, 17] width 321 height 11
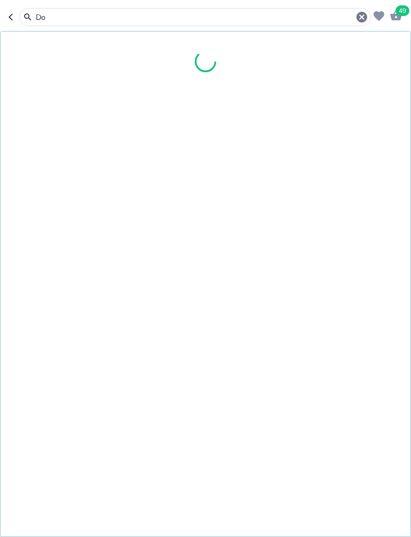
type input "D"
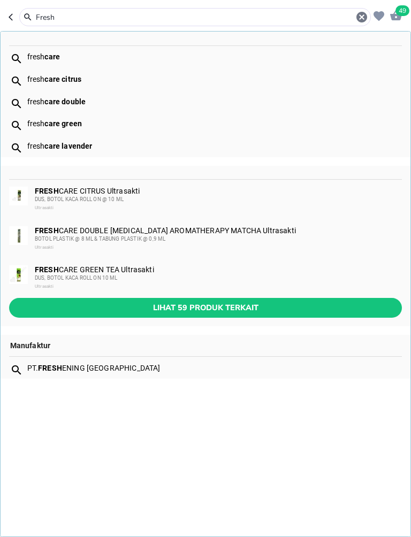
type input "Fresh"
click at [231, 300] on button "Lihat 59 produk terkait" at bounding box center [205, 308] width 393 height 20
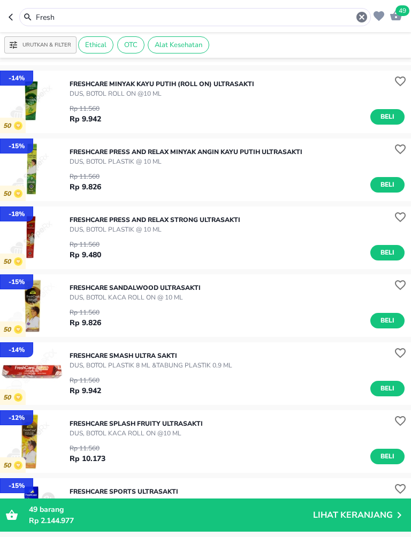
scroll to position [419, 0]
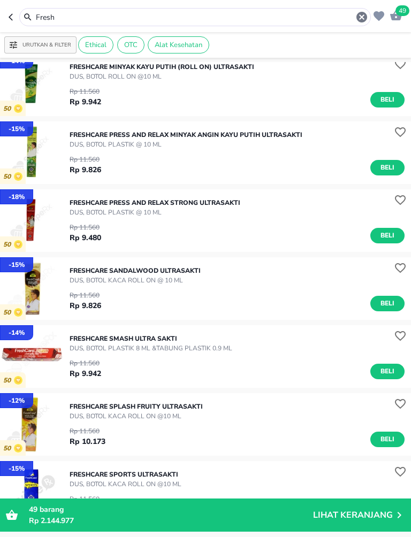
click at [33, 357] on img "button" at bounding box center [31, 356] width 63 height 63
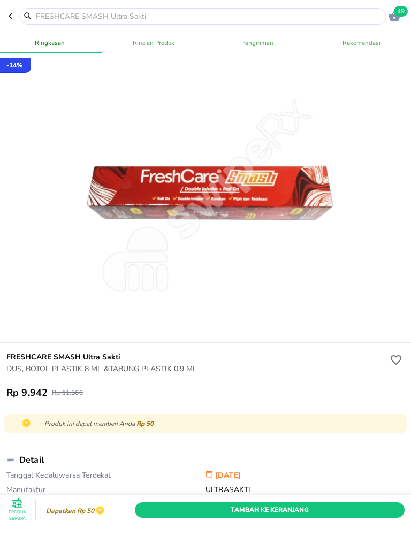
click at [296, 512] on span "Tambah Ke Keranjang" at bounding box center [270, 510] width 254 height 11
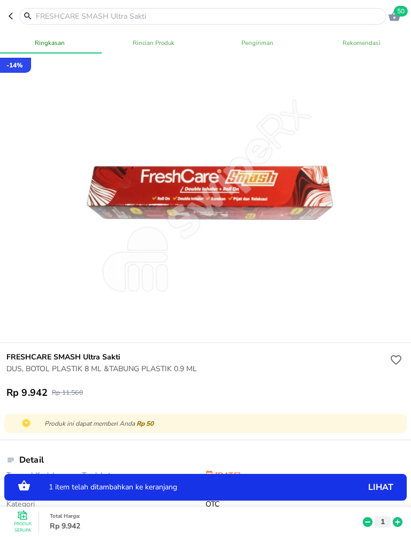
click at [393, 522] on icon at bounding box center [398, 523] width 10 height 10
click at [393, 521] on icon at bounding box center [398, 523] width 10 height 10
click at [405, 527] on div "Produk Serupa Total Harga : Rp 34.680 Rp 29.825 3" at bounding box center [208, 522] width 410 height 30
click at [402, 522] on icon at bounding box center [398, 523] width 10 height 10
click at [407, 527] on div "Produk Serupa Total Harga : Rp 34.680 Rp 29.825 3" at bounding box center [208, 522] width 410 height 30
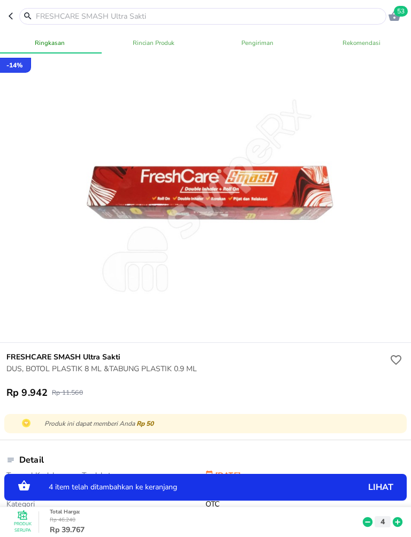
click at [400, 527] on icon at bounding box center [398, 522] width 14 height 12
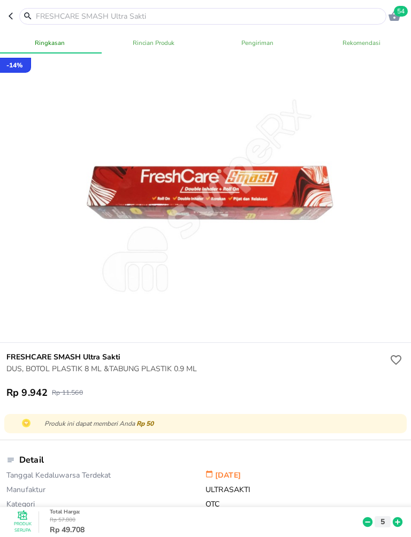
click at [398, 519] on icon at bounding box center [398, 523] width 10 height 10
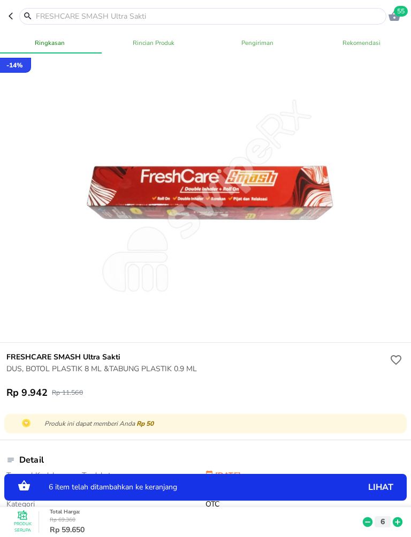
click at [398, 520] on icon at bounding box center [398, 523] width 10 height 10
click at [402, 521] on icon at bounding box center [398, 522] width 14 height 12
click at [399, 519] on icon at bounding box center [398, 523] width 10 height 10
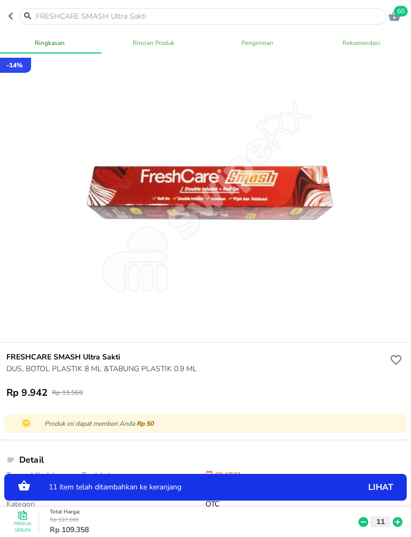
click at [395, 520] on icon at bounding box center [398, 523] width 10 height 10
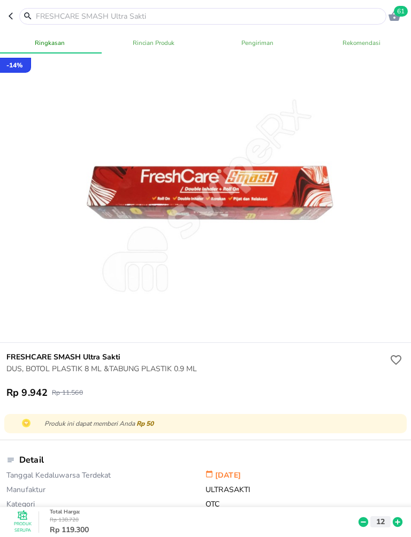
click at [394, 19] on icon "button" at bounding box center [395, 16] width 12 height 10
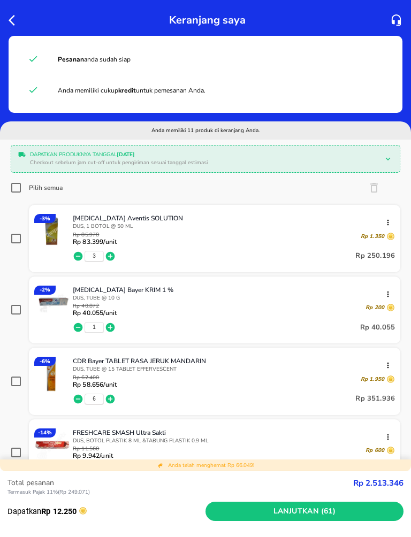
click at [15, 21] on icon "button" at bounding box center [15, 20] width 13 height 13
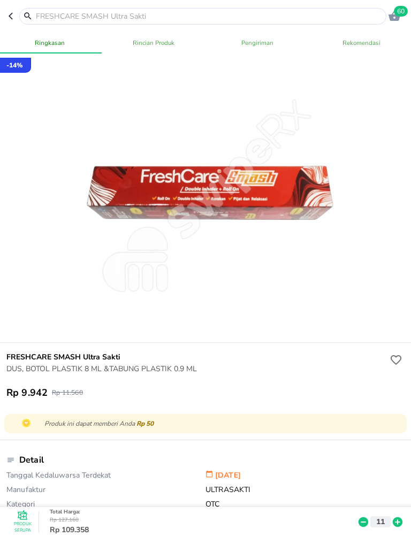
click at [42, 17] on input "text" at bounding box center [209, 16] width 349 height 11
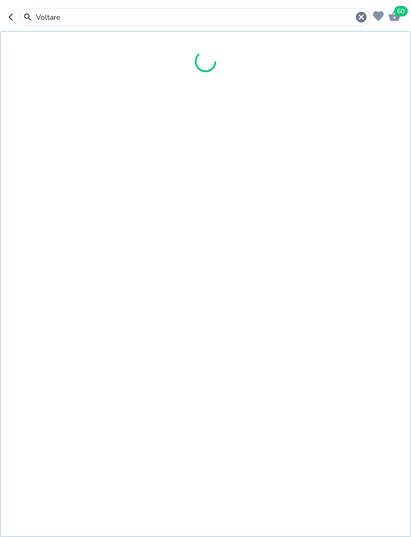
type input "[MEDICAL_DATA]"
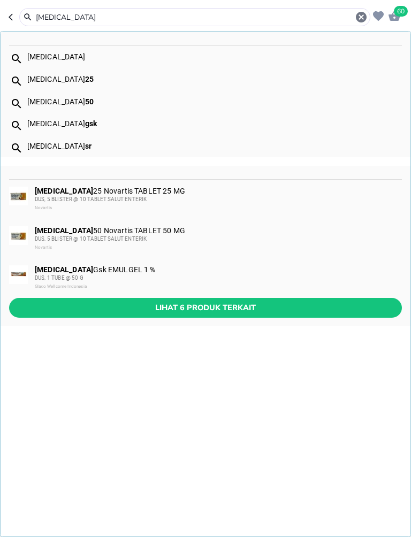
click at [97, 311] on span "Lihat 6 produk terkait" at bounding box center [206, 307] width 376 height 13
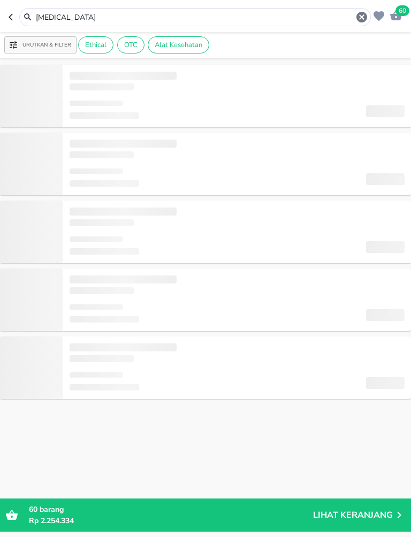
type input "[MEDICAL_DATA]"
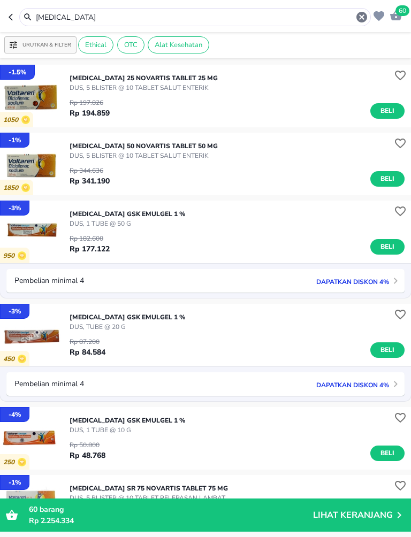
click at [36, 226] on img "button" at bounding box center [31, 232] width 63 height 63
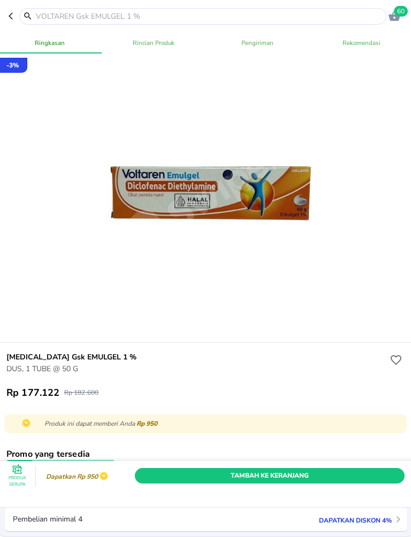
click at [47, 18] on input "text" at bounding box center [209, 16] width 349 height 11
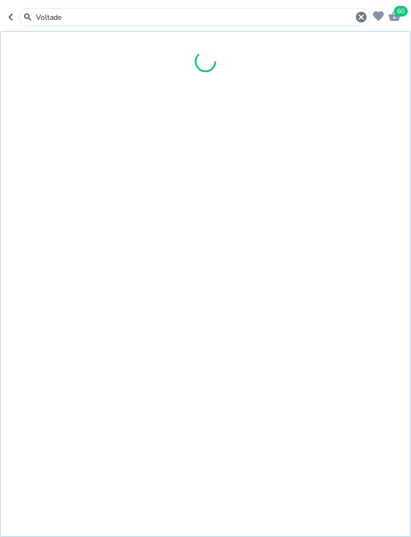
type input "Voltadex"
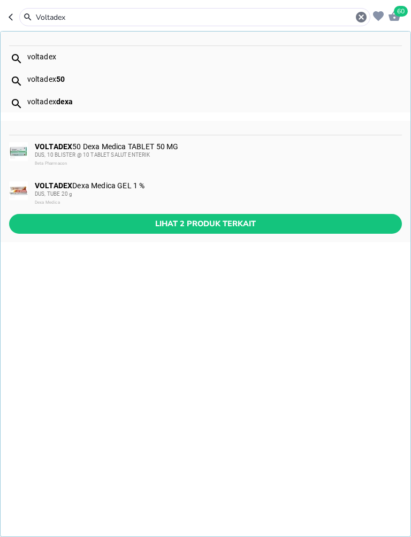
click at [63, 190] on b "VOLTADEX" at bounding box center [53, 185] width 37 height 9
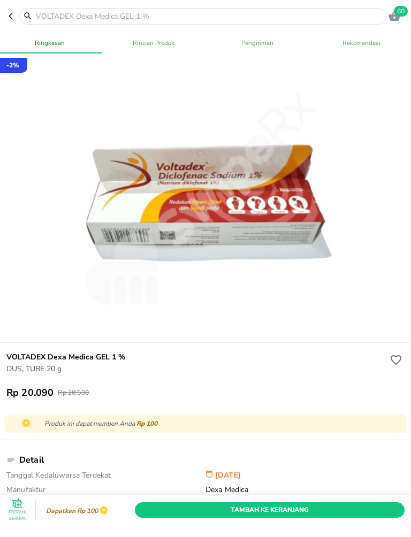
click at [315, 512] on span "Tambah Ke Keranjang" at bounding box center [270, 510] width 254 height 11
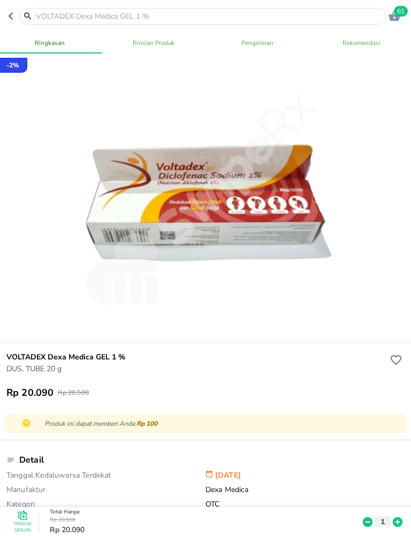
click at [403, 523] on icon at bounding box center [398, 522] width 14 height 12
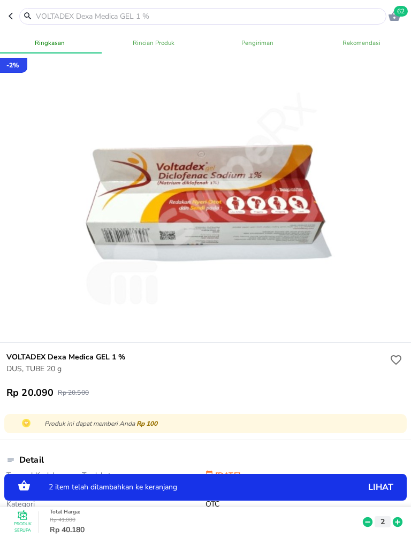
click at [400, 528] on icon at bounding box center [398, 522] width 14 height 12
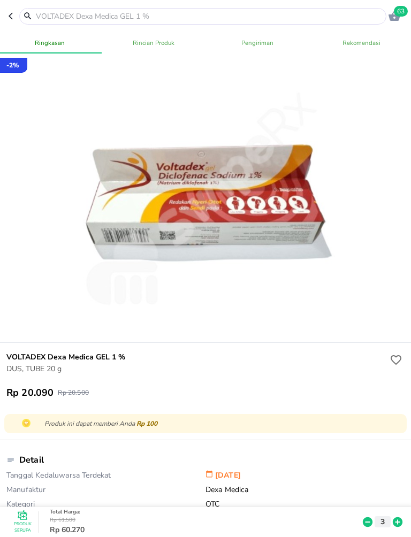
click at [55, 19] on input "text" at bounding box center [209, 16] width 349 height 11
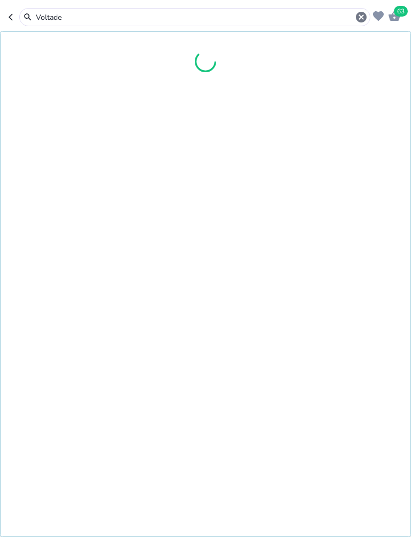
type input "Voltadex"
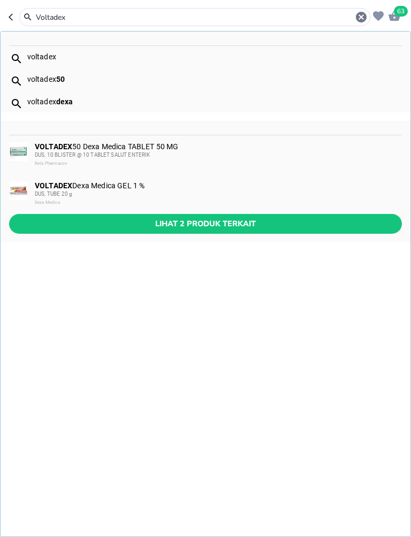
click at [86, 227] on span "Lihat 2 produk terkait" at bounding box center [206, 223] width 376 height 13
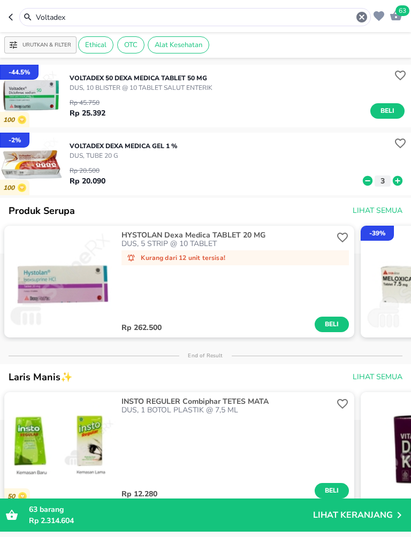
click at [398, 18] on icon "button" at bounding box center [396, 15] width 12 height 10
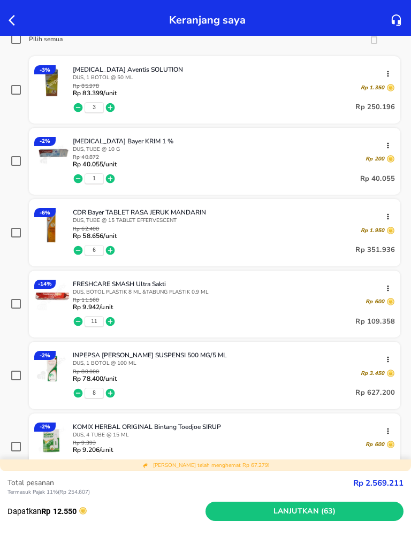
scroll to position [157, 0]
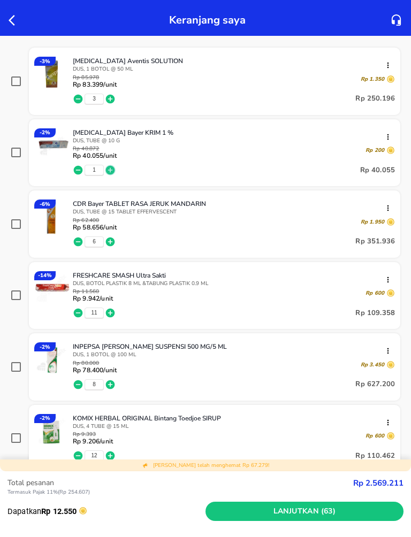
click at [111, 172] on icon "button" at bounding box center [110, 170] width 9 height 9
click at [114, 172] on icon "button" at bounding box center [110, 170] width 9 height 9
click at [119, 171] on div "3 Rp 80.110" at bounding box center [234, 169] width 322 height 21
click at [114, 173] on icon "button" at bounding box center [110, 170] width 9 height 9
click at [113, 171] on icon "button" at bounding box center [110, 170] width 9 height 9
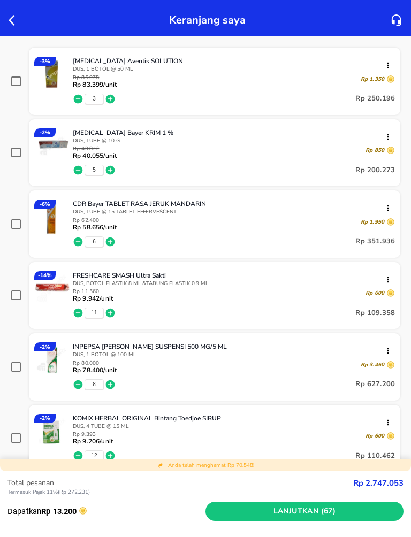
click at [112, 171] on icon "button" at bounding box center [110, 170] width 9 height 9
click at [113, 171] on icon "button" at bounding box center [110, 170] width 9 height 9
click at [115, 170] on icon "button" at bounding box center [110, 170] width 11 height 11
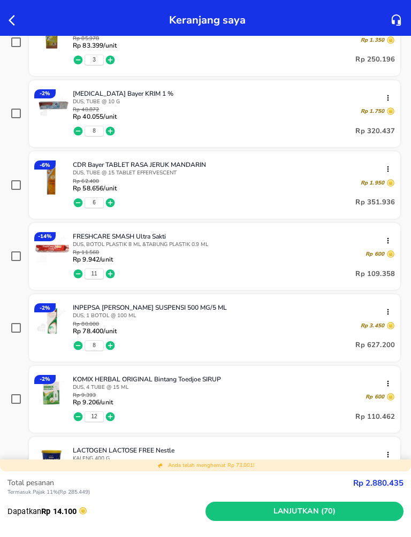
scroll to position [199, 0]
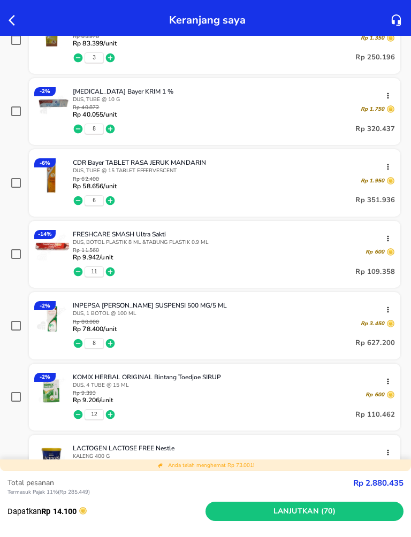
click at [111, 272] on icon "button" at bounding box center [110, 272] width 9 height 9
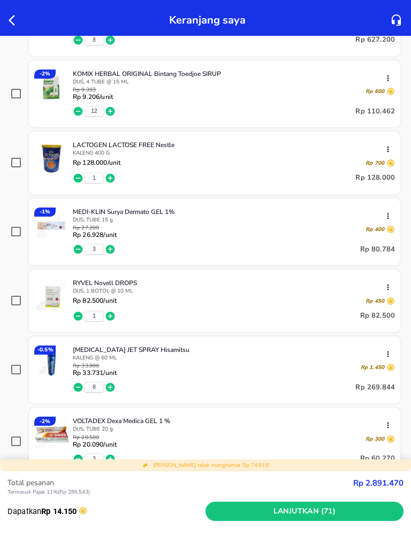
scroll to position [503, 0]
click at [81, 317] on icon "button" at bounding box center [78, 315] width 9 height 9
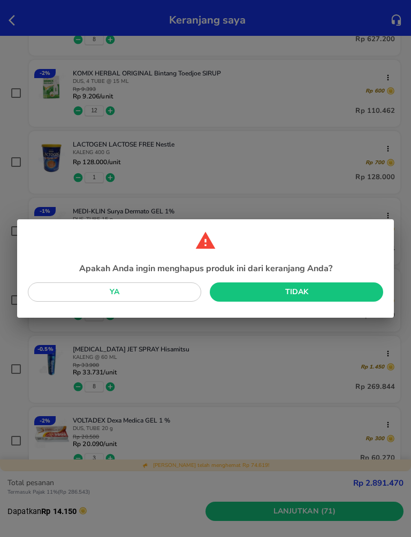
click at [168, 288] on span "Ya" at bounding box center [114, 292] width 156 height 13
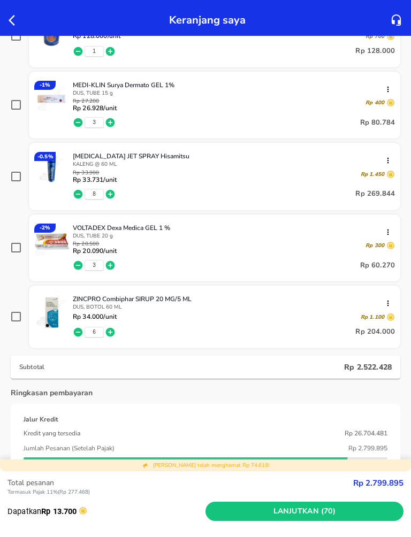
scroll to position [563, 0]
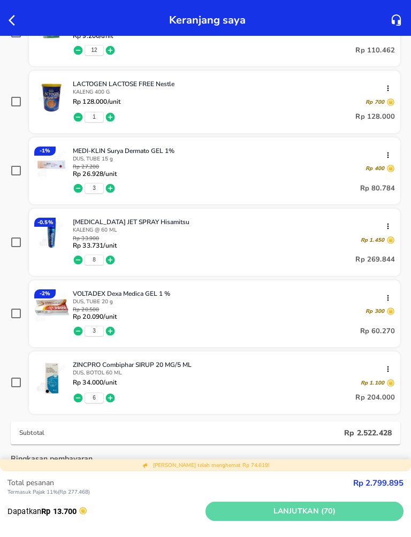
click at [307, 514] on span "Lanjutkan (70)" at bounding box center [304, 511] width 189 height 13
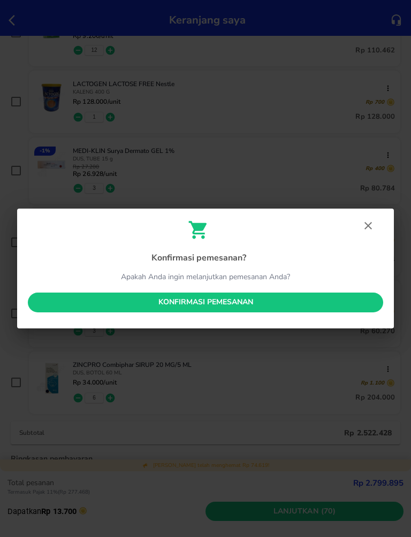
click at [218, 303] on span "Konfirmasi pemesanan" at bounding box center [205, 302] width 338 height 13
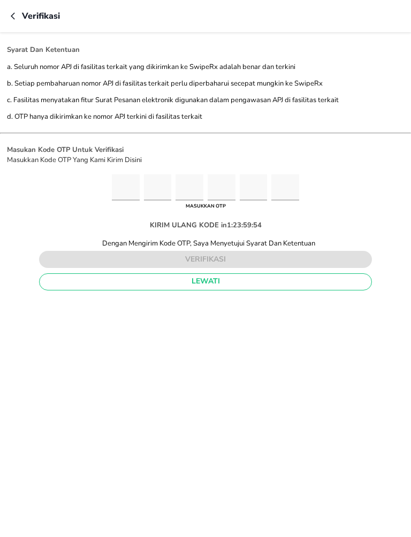
click at [112, 188] on input "Please enter OTP character 1" at bounding box center [126, 187] width 28 height 26
type input "9"
type input "1"
type input "2"
type input "6"
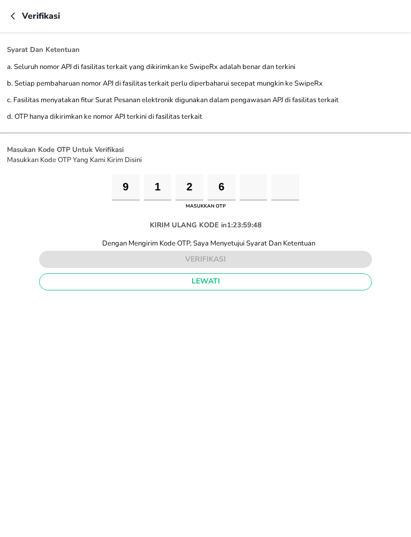
type input "9"
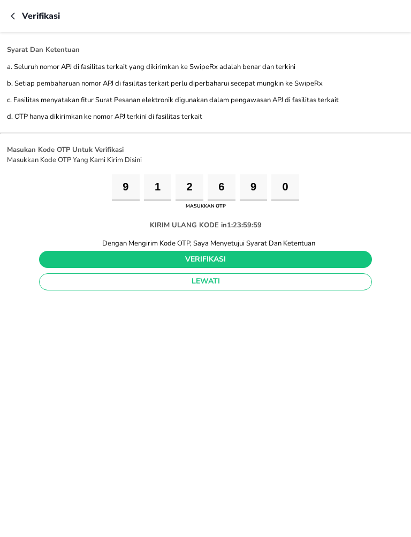
type input "0"
click at [226, 262] on span "verifikasi" at bounding box center [206, 259] width 316 height 13
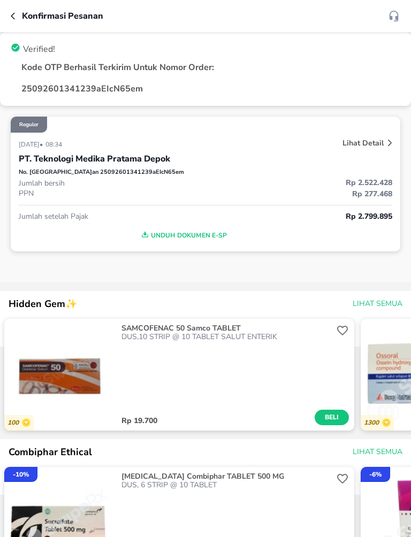
click at [17, 20] on button "button" at bounding box center [16, 16] width 11 height 13
